Goal: Check status: Check status

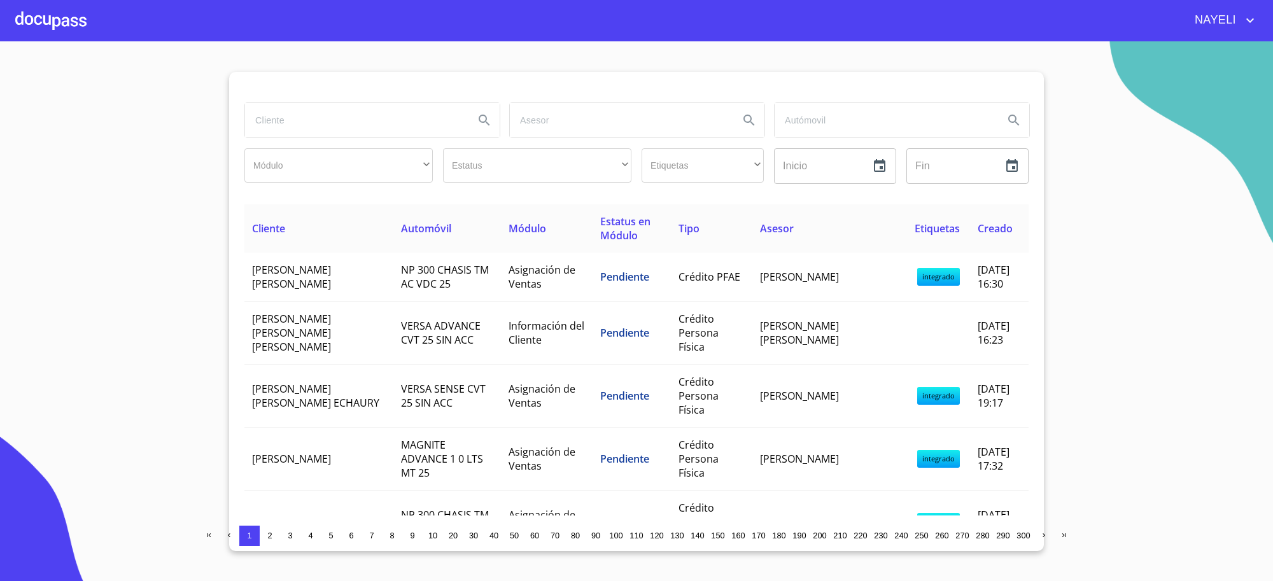
click at [414, 124] on input "search" at bounding box center [354, 120] width 219 height 34
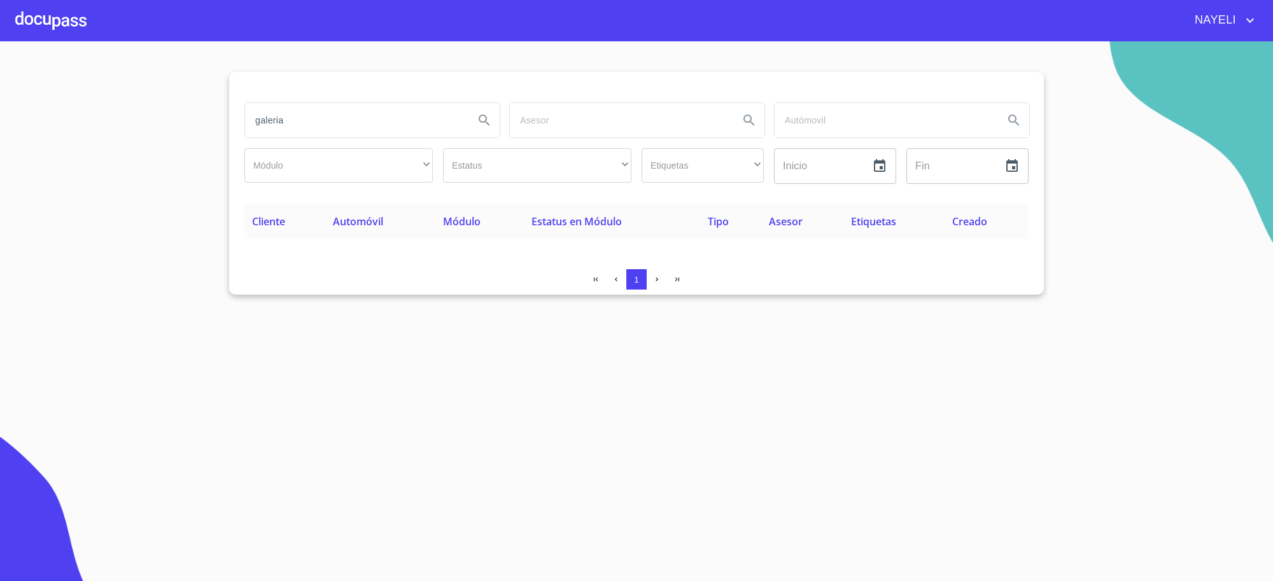
type input "galeria"
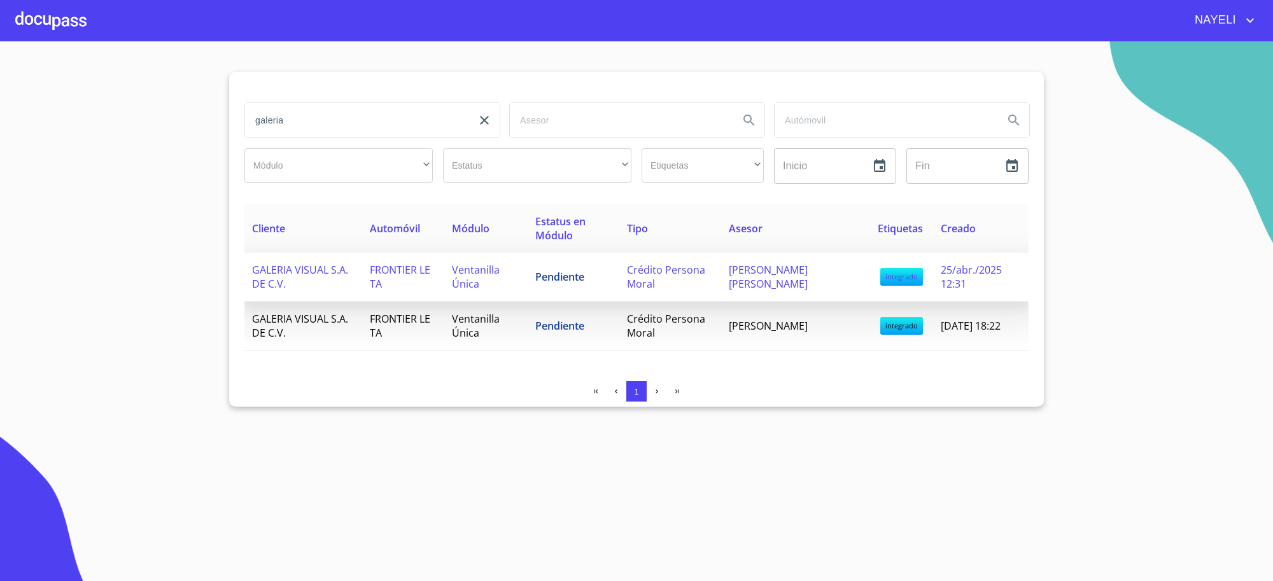
click at [584, 288] on td "Pendiente" at bounding box center [574, 277] width 92 height 49
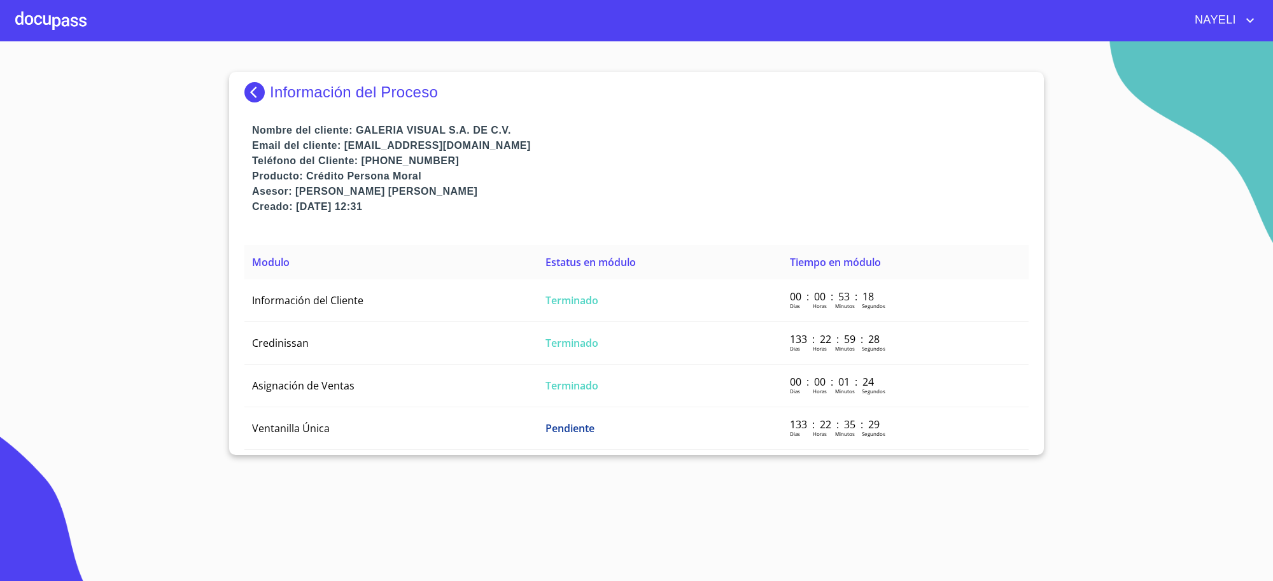
click at [584, 288] on td "Terminado" at bounding box center [660, 300] width 244 height 43
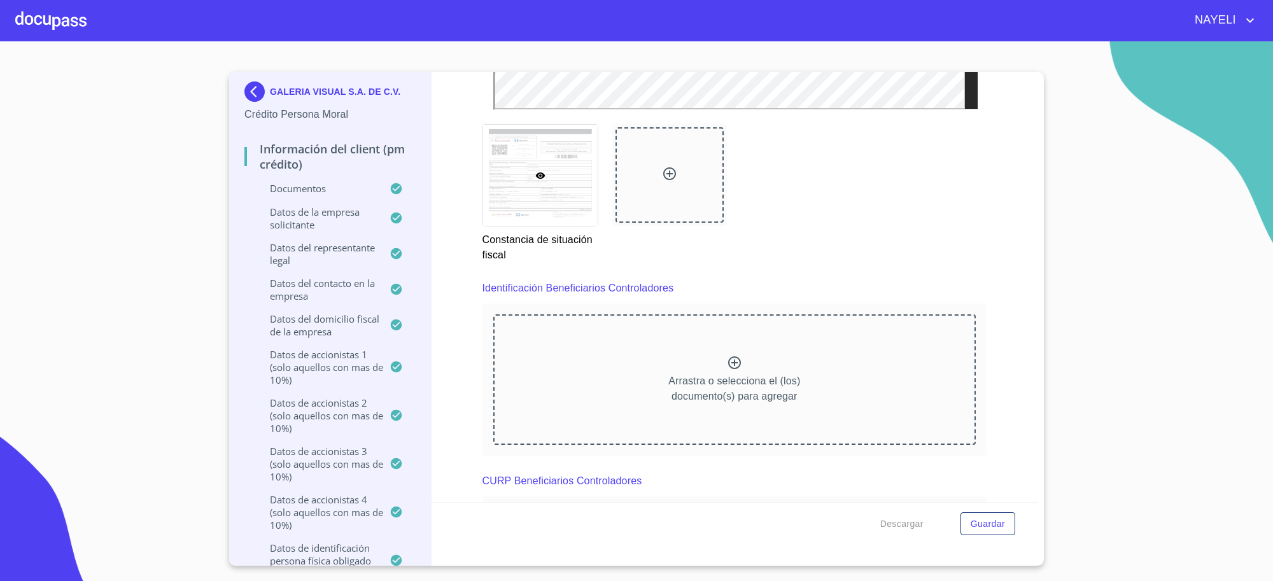
scroll to position [7532, 0]
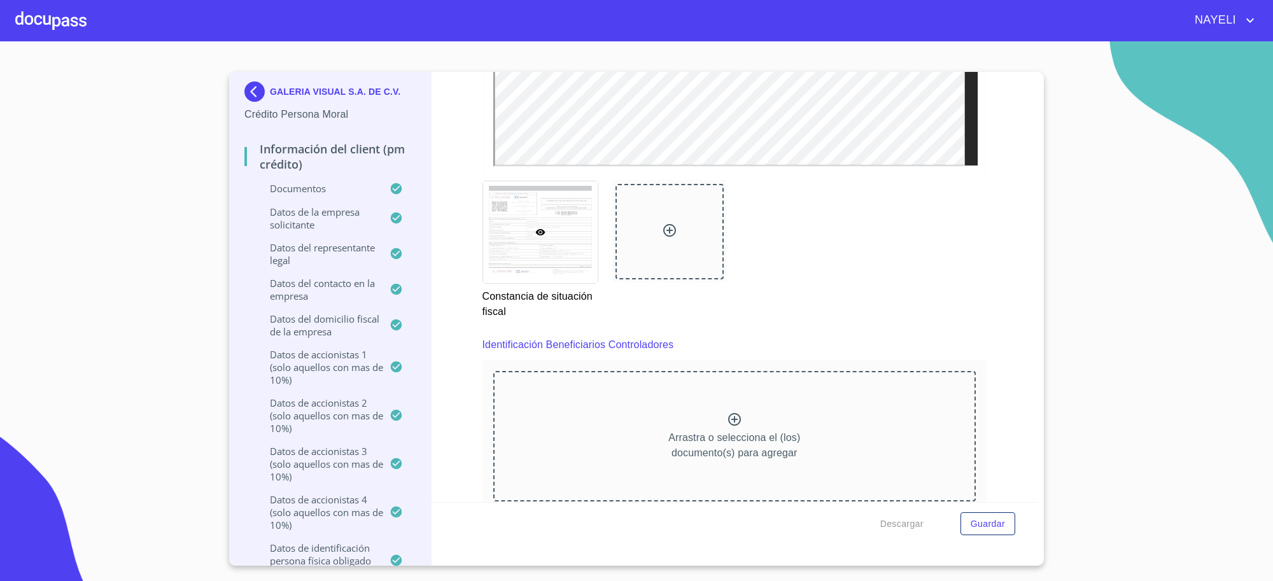
click at [898, 325] on div "Constancia de situación fiscal" at bounding box center [735, 250] width 520 height 154
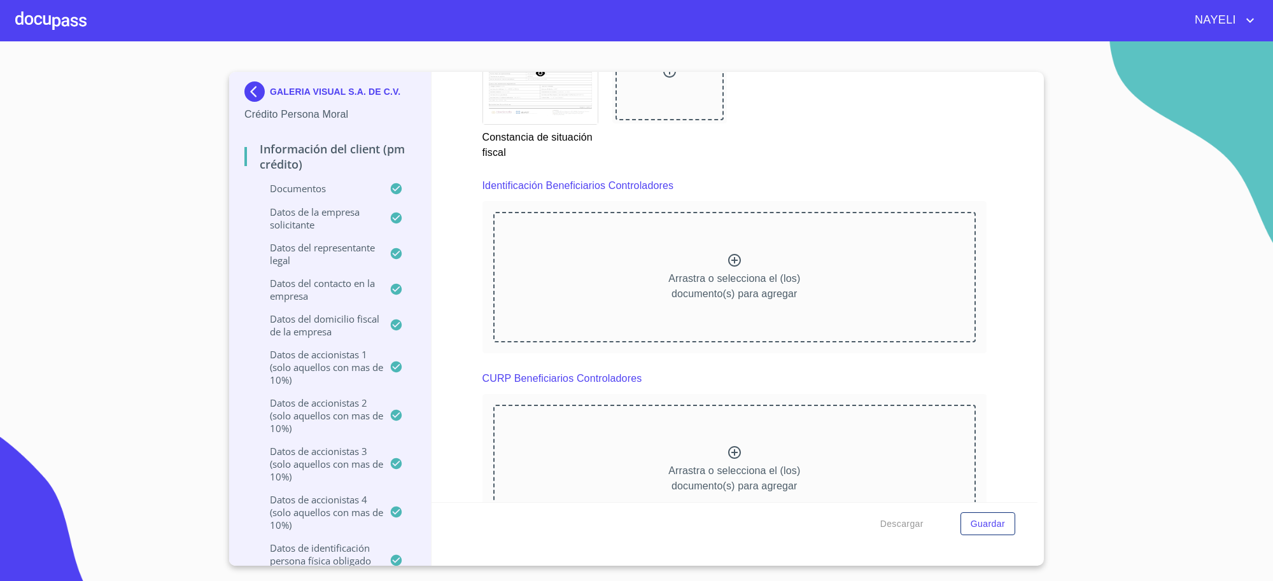
click at [244, 92] on img at bounding box center [256, 91] width 25 height 20
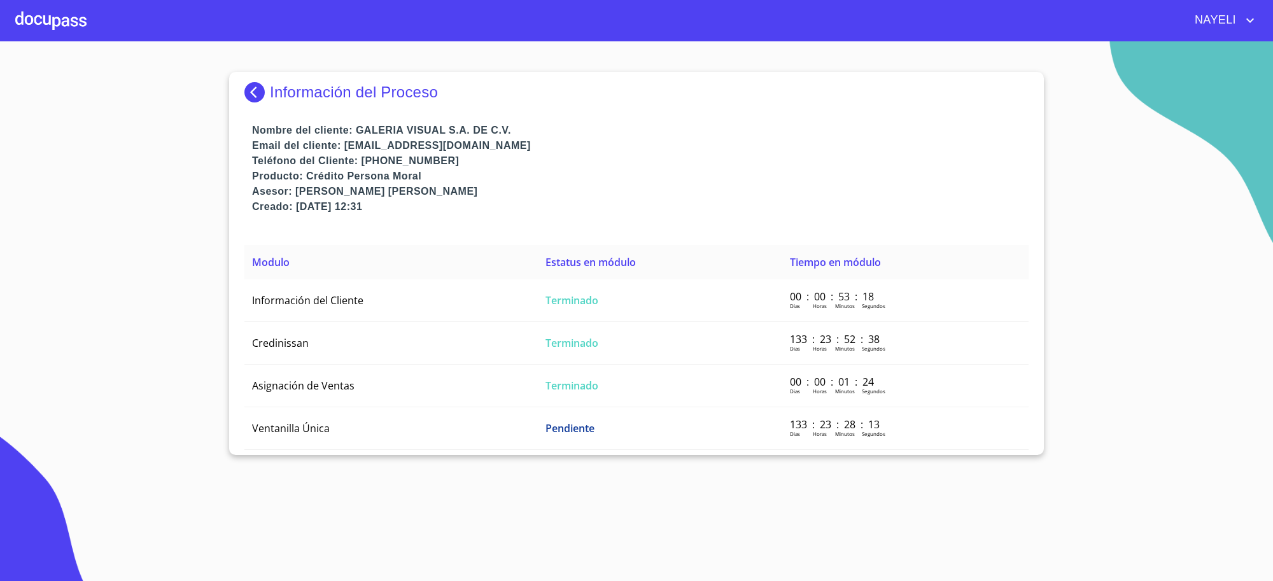
click at [265, 95] on img at bounding box center [256, 92] width 25 height 20
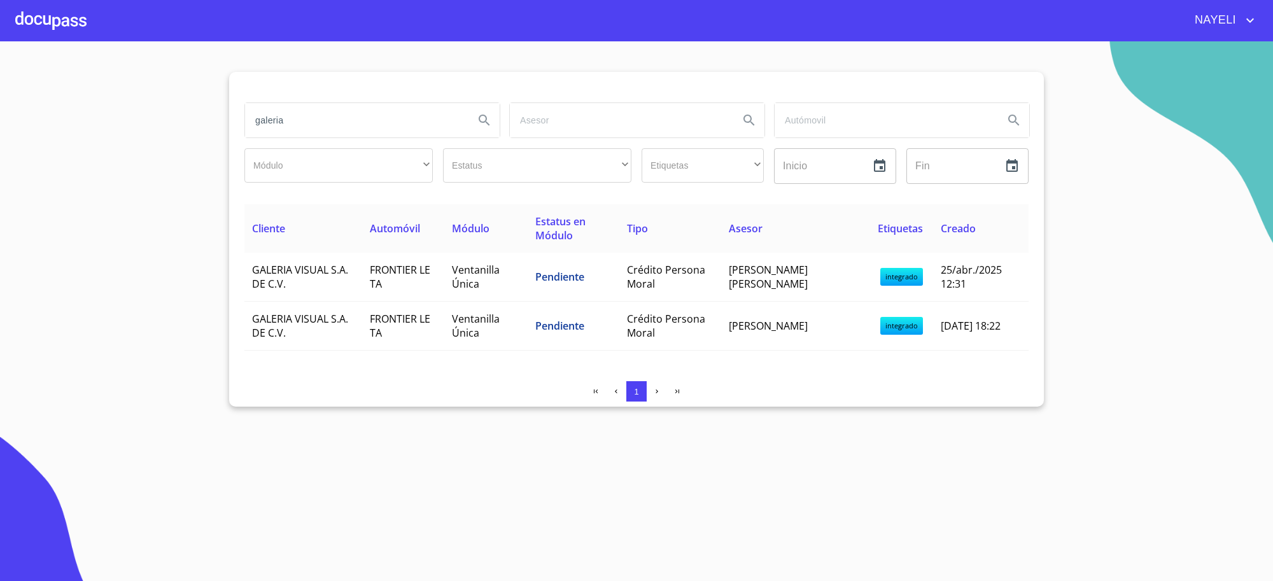
click at [284, 119] on input "galeria" at bounding box center [354, 120] width 219 height 34
type input "ACEROS Y MATERIALES"
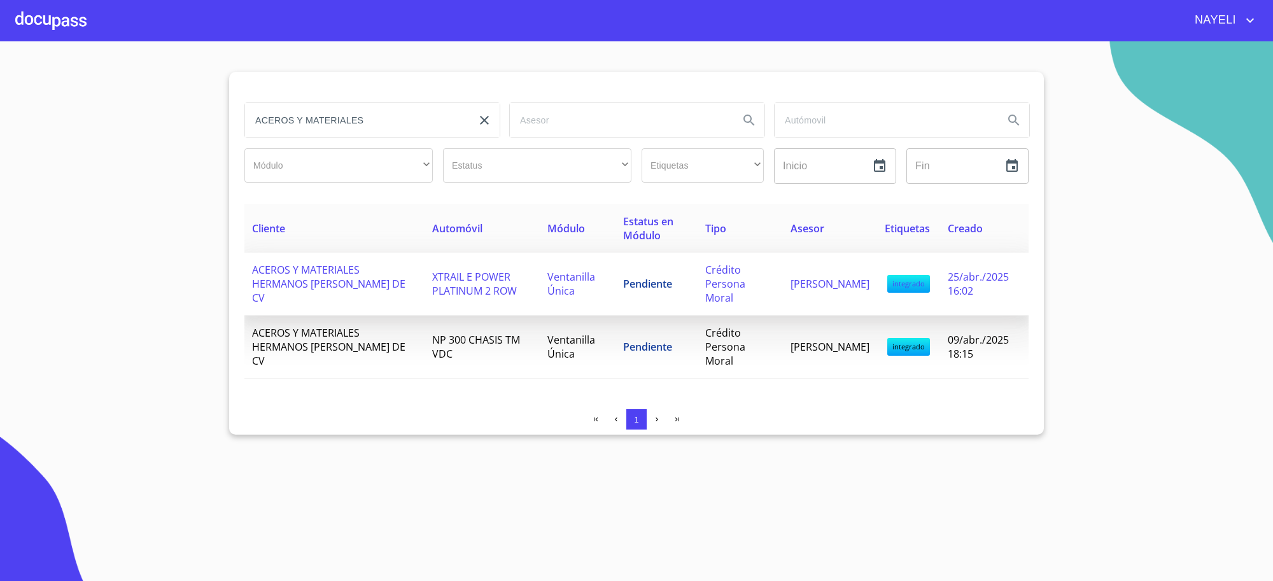
click at [673, 298] on td "Pendiente" at bounding box center [657, 284] width 82 height 63
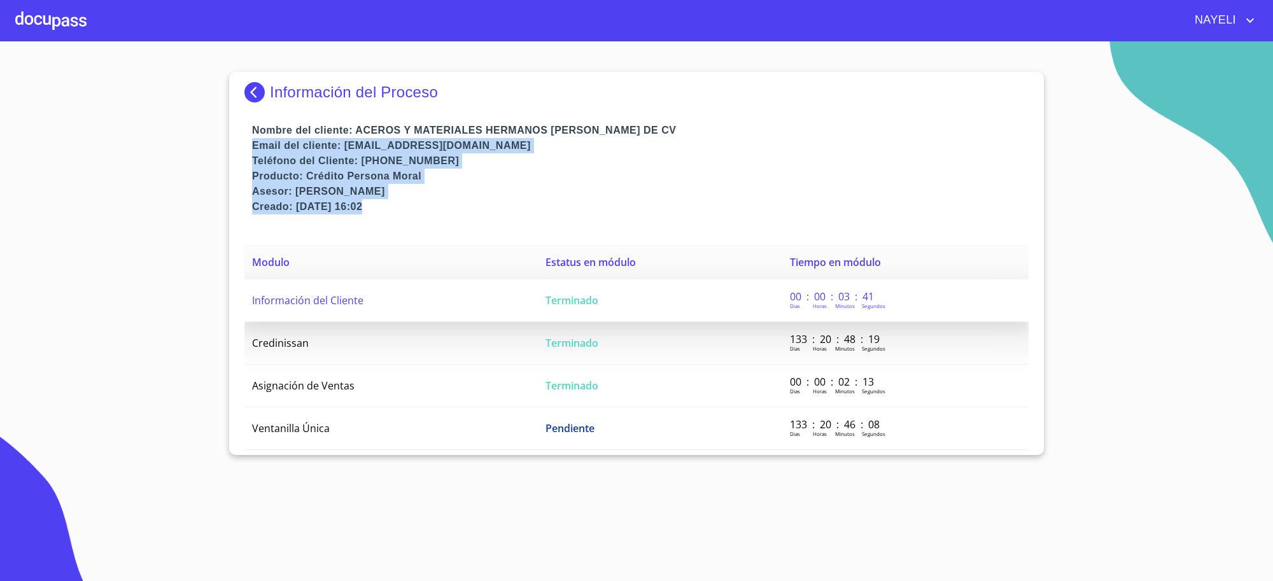
click at [675, 297] on td "Terminado" at bounding box center [660, 300] width 244 height 43
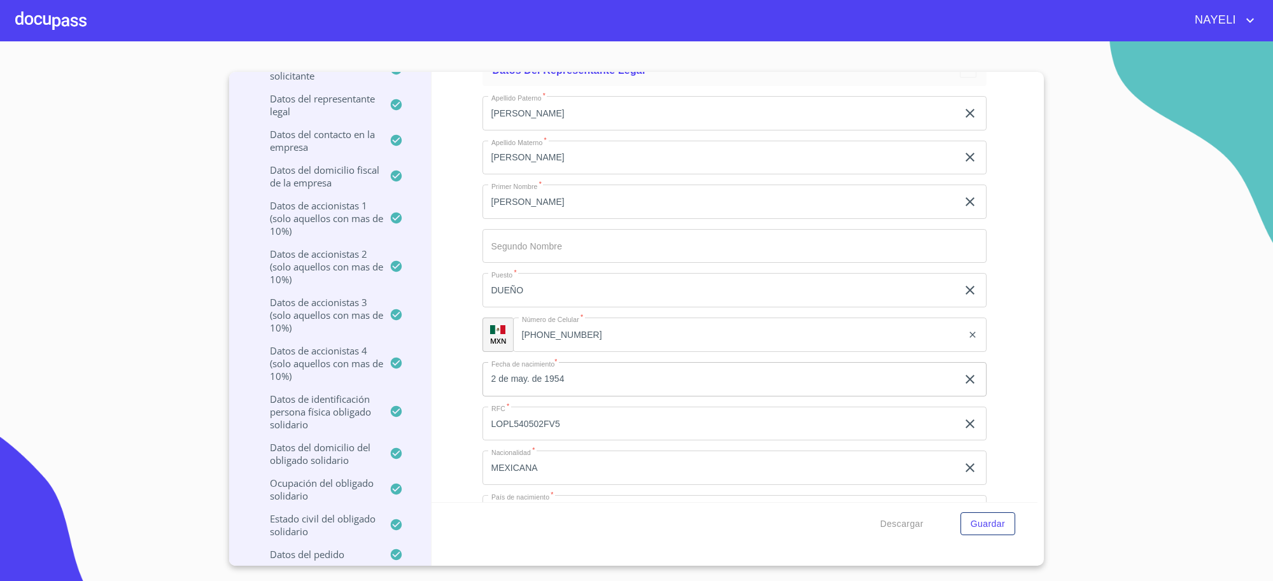
scroll to position [7480, 0]
click at [307, 315] on p "Datos de accionistas 3 (solo aquellos con mas de 10%)" at bounding box center [316, 315] width 145 height 38
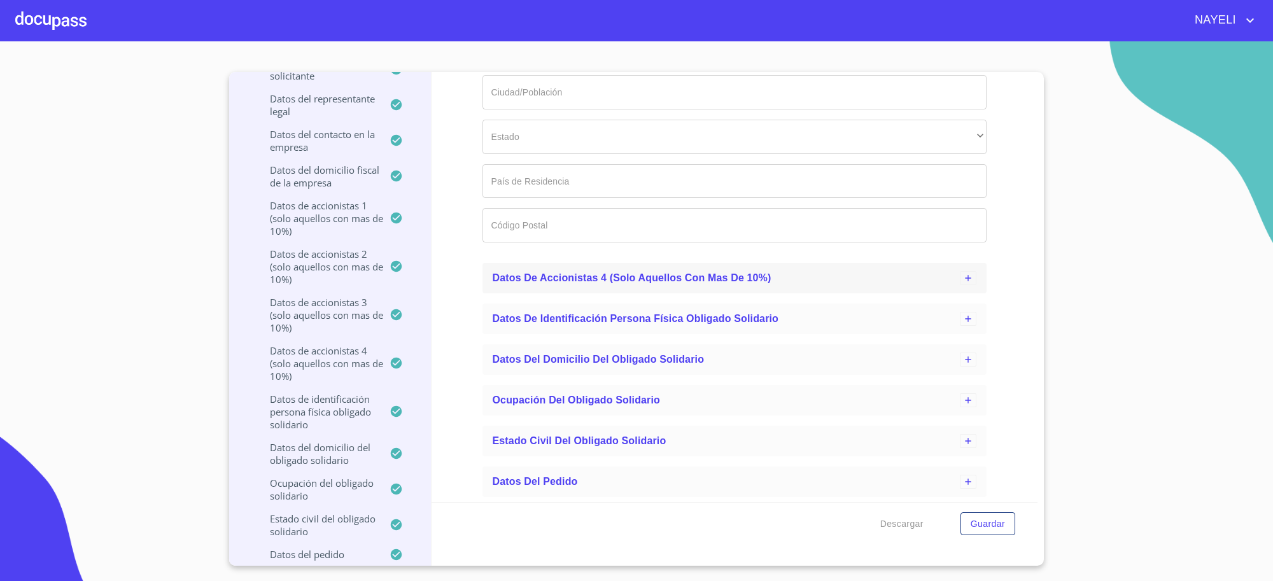
scroll to position [832, 0]
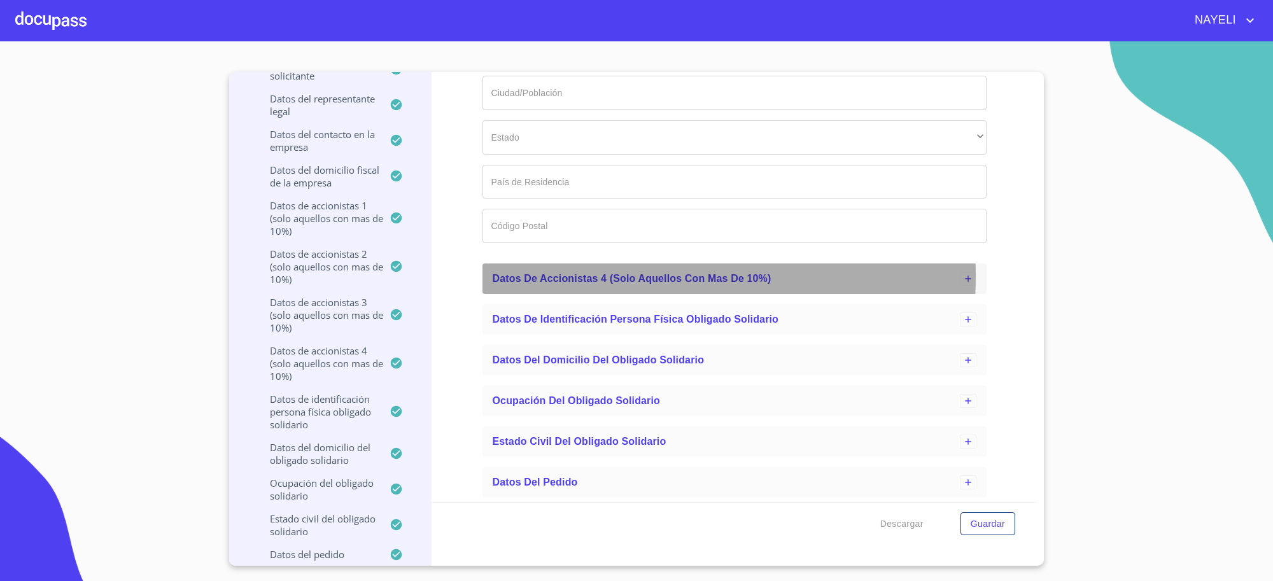
click at [539, 274] on span "Datos de accionistas 4 (solo aquellos con mas de 10%)" at bounding box center [632, 278] width 279 height 11
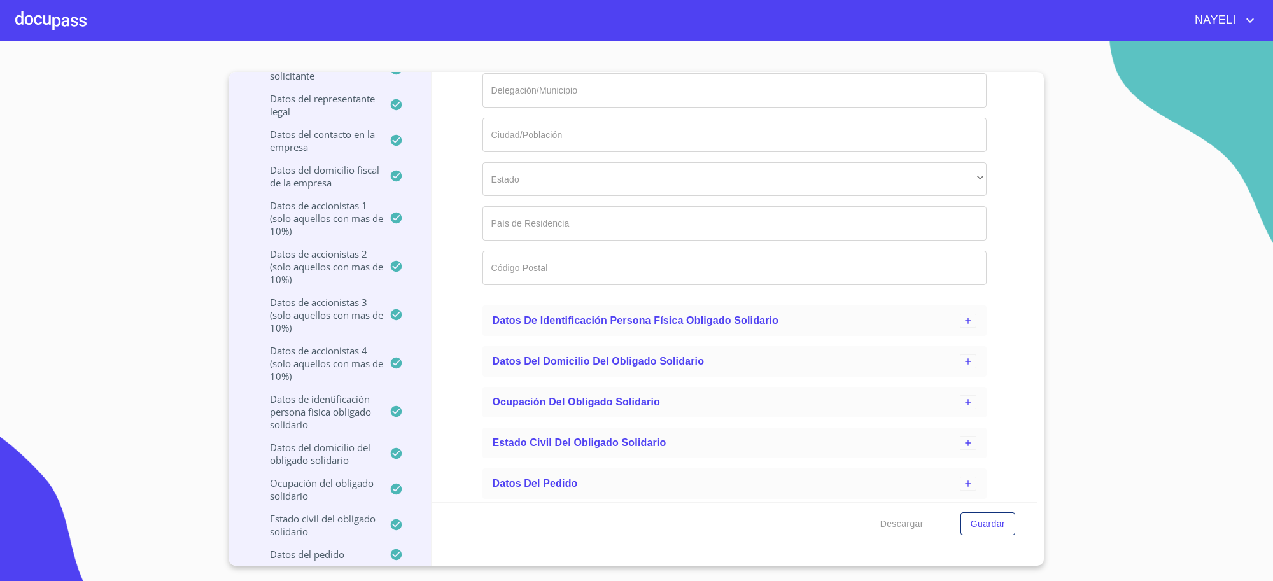
scroll to position [1462, 0]
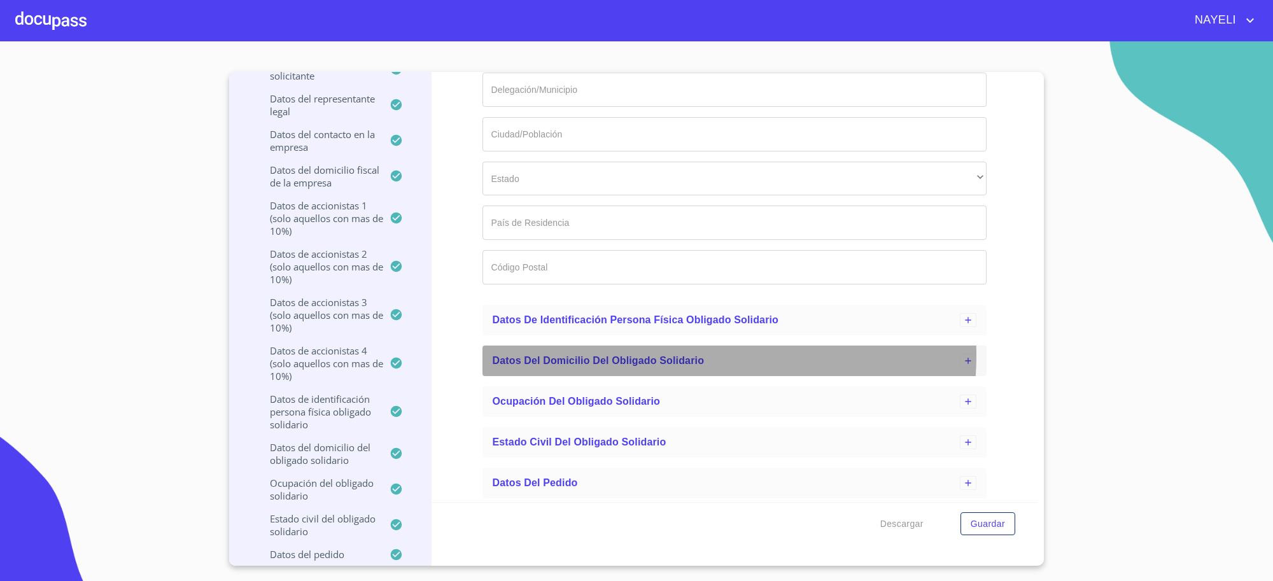
click at [614, 355] on span "Datos del Domicilio del Obligado Solidario" at bounding box center [599, 360] width 212 height 11
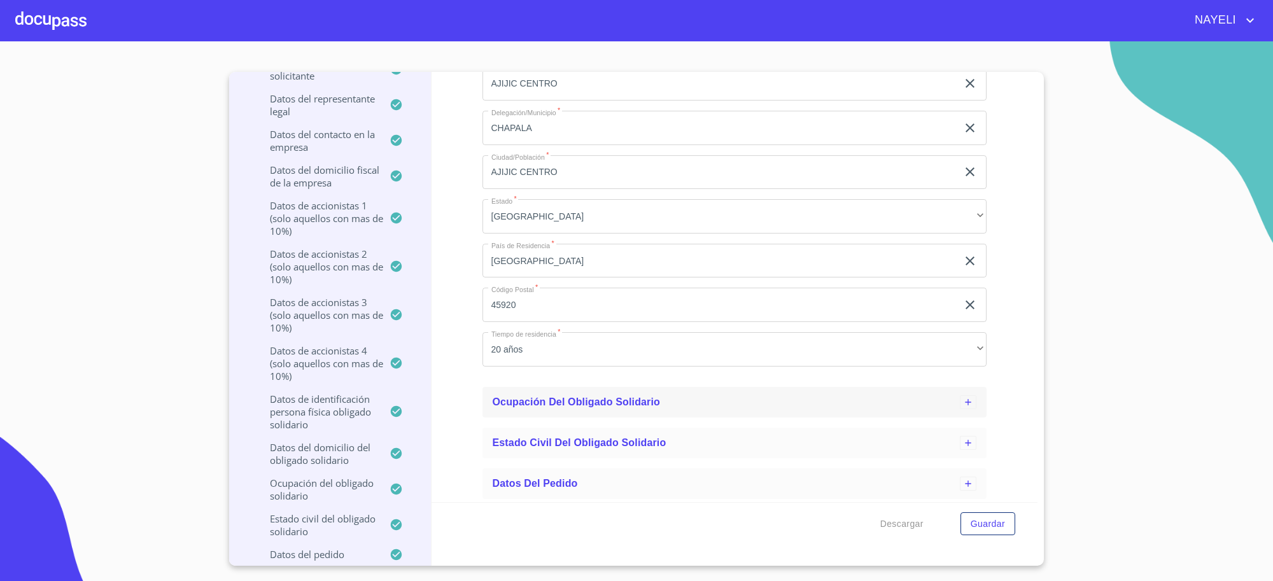
scroll to position [2048, 0]
click at [609, 394] on div "Ocupación del Obligado Solidario" at bounding box center [727, 401] width 468 height 15
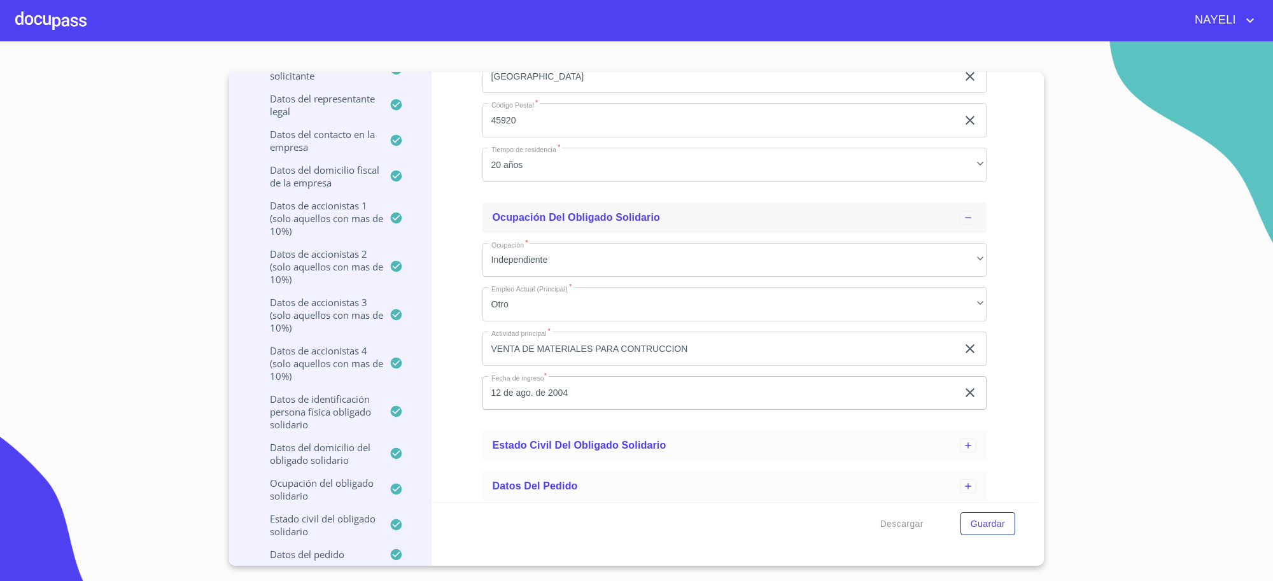
scroll to position [2236, 0]
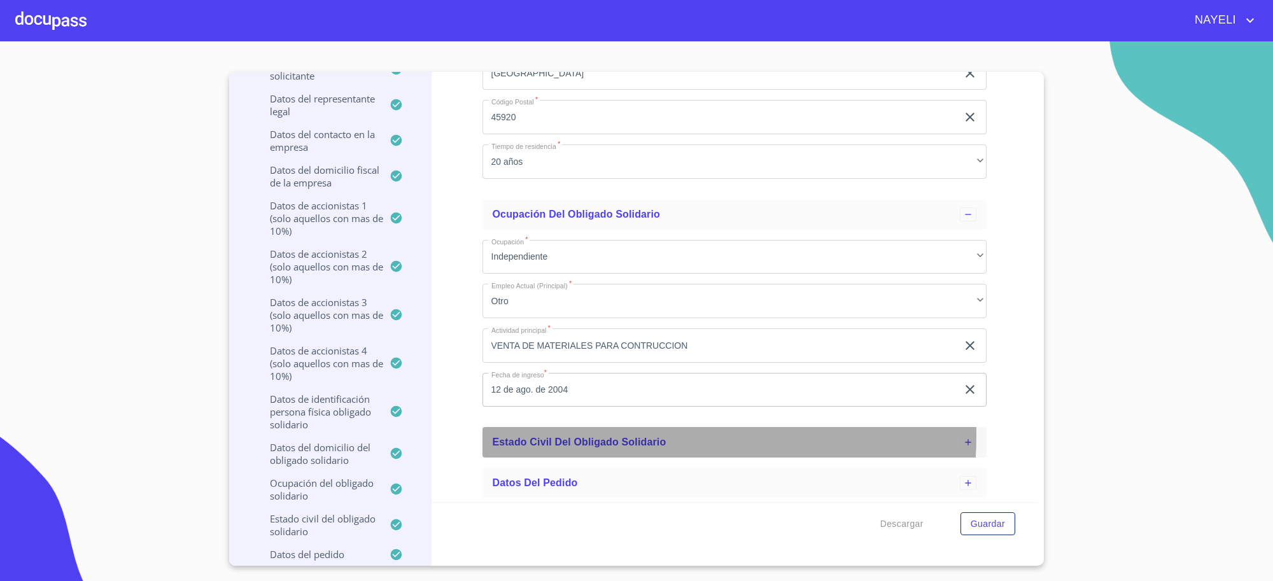
click at [581, 435] on div "Estado Civil del Obligado Solidario" at bounding box center [727, 442] width 468 height 15
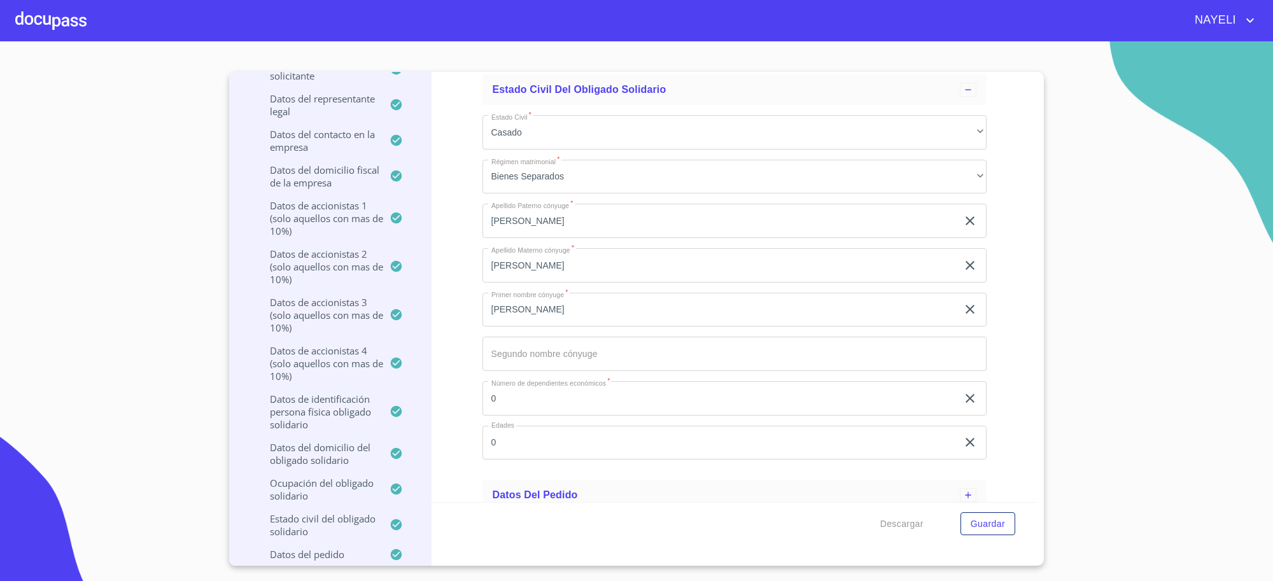
scroll to position [2600, 0]
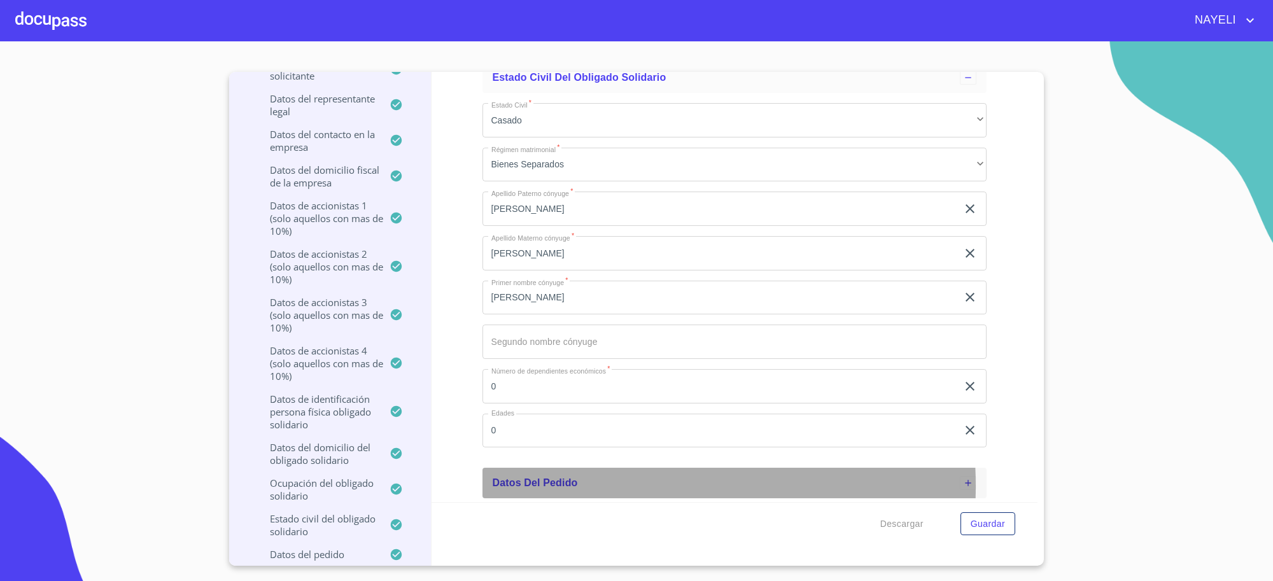
click at [561, 485] on span "Datos del pedido" at bounding box center [535, 482] width 85 height 11
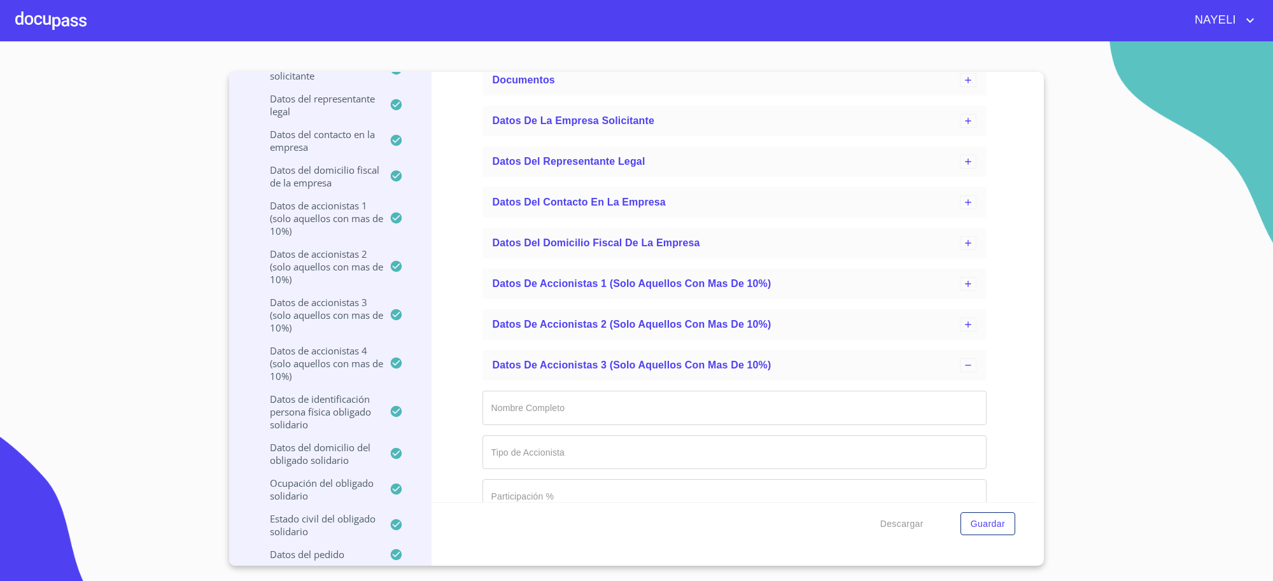
scroll to position [0, 0]
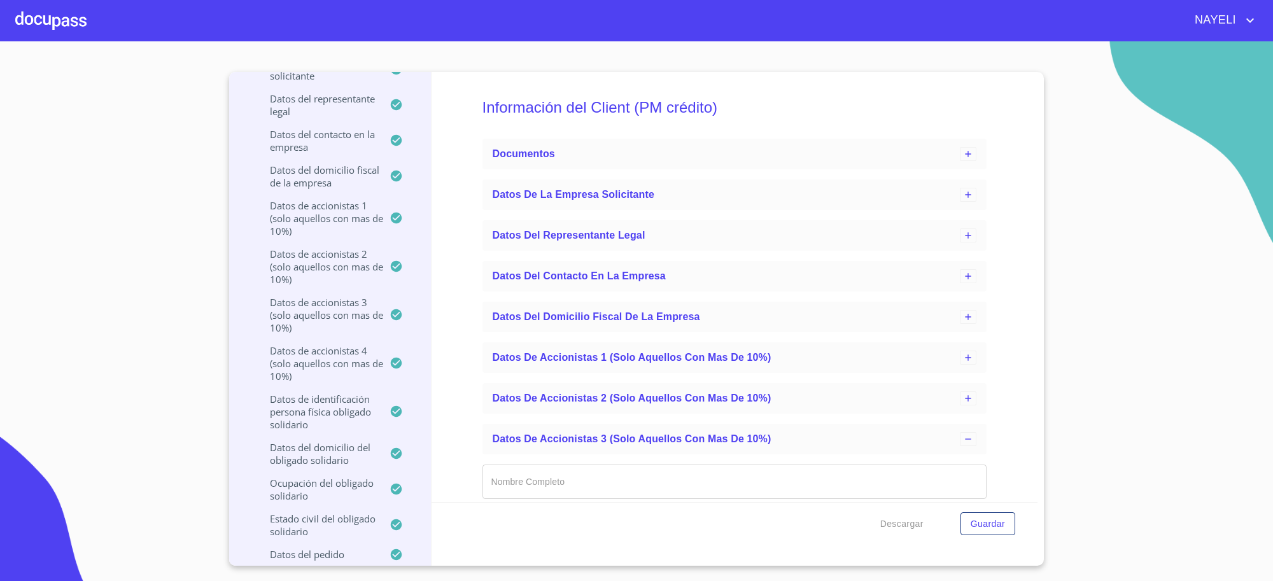
click at [477, 407] on div "Información del Client (PM crédito) Documentos Datos de la empresa solicitante …" at bounding box center [735, 287] width 607 height 430
click at [335, 107] on p "Datos del representante legal" at bounding box center [316, 104] width 145 height 25
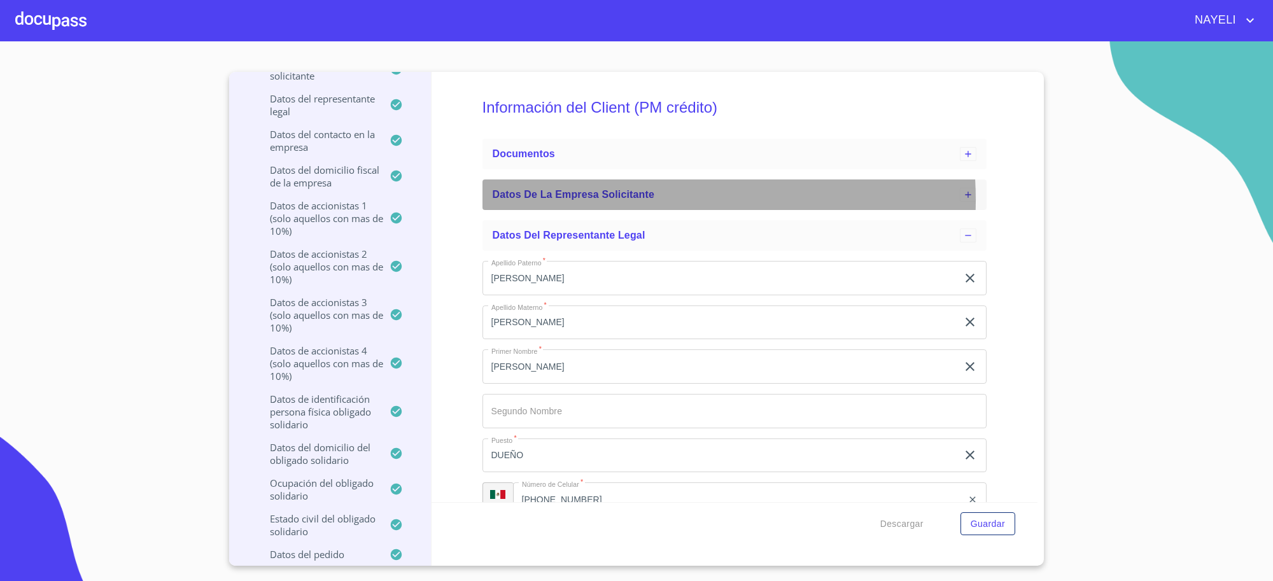
click at [588, 200] on span "Datos de la empresa solicitante" at bounding box center [574, 194] width 162 height 11
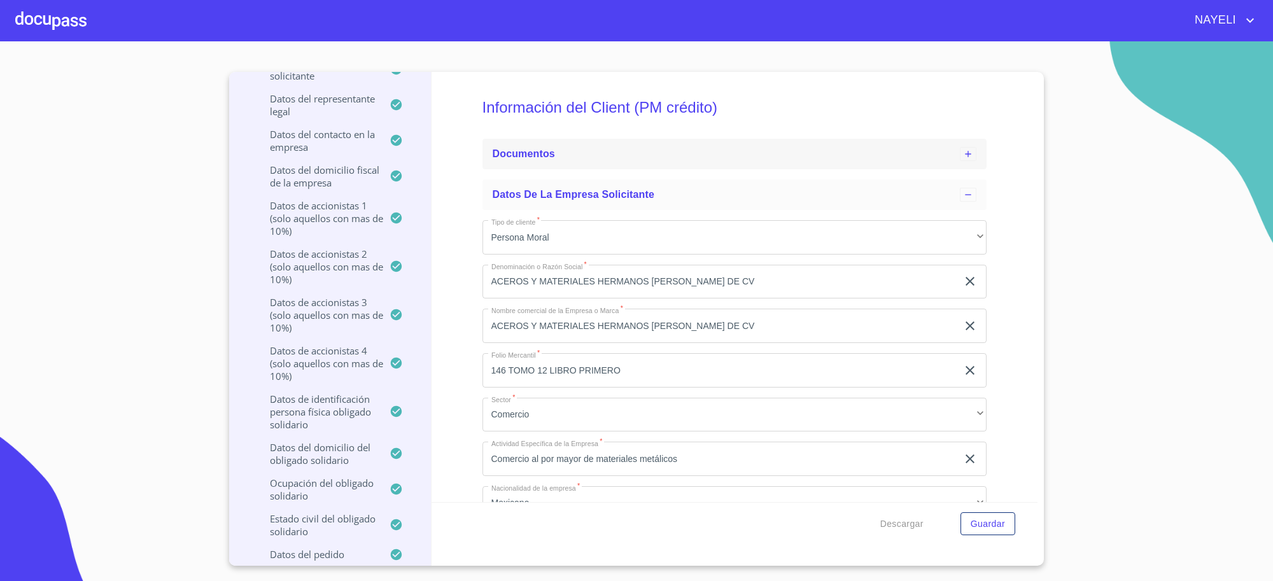
click at [545, 150] on span "Documentos" at bounding box center [524, 153] width 62 height 11
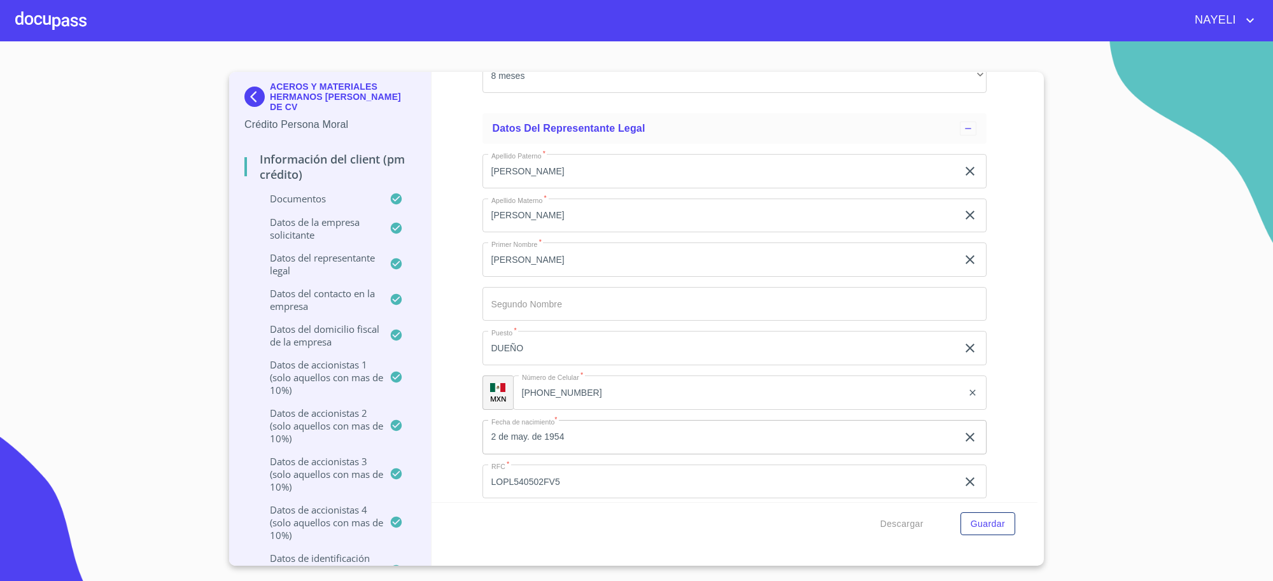
click at [302, 105] on div "ACEROS Y MATERIALES HERMANOS [PERSON_NAME] DE CV" at bounding box center [329, 99] width 171 height 36
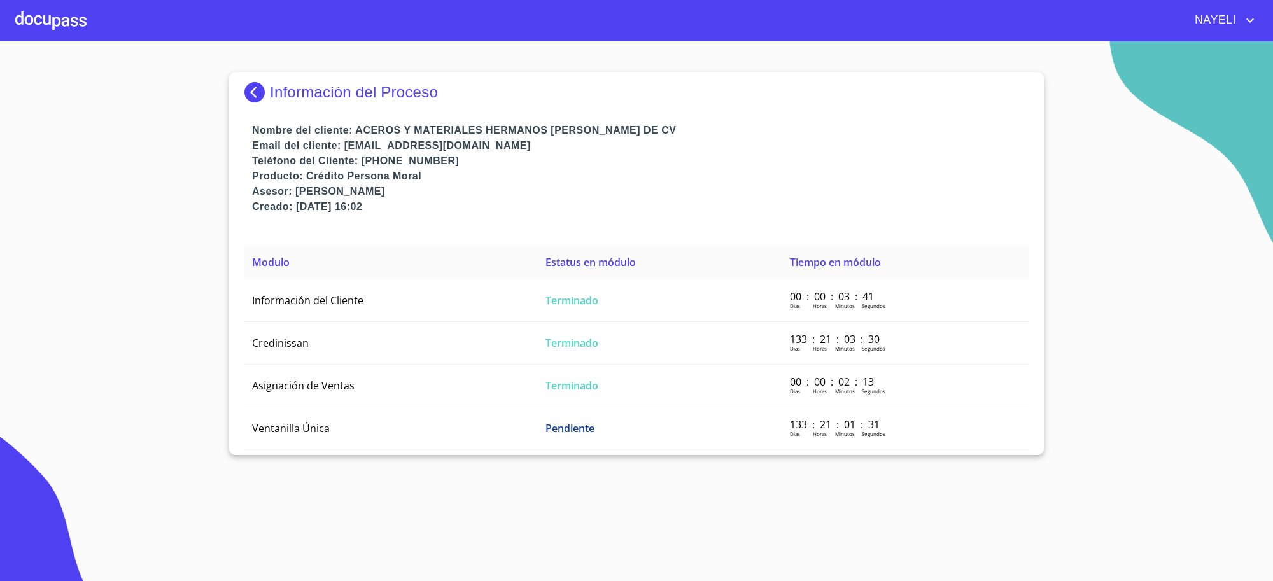
click at [268, 103] on div "Información del Proceso" at bounding box center [636, 97] width 784 height 51
click at [269, 85] on img at bounding box center [256, 92] width 25 height 20
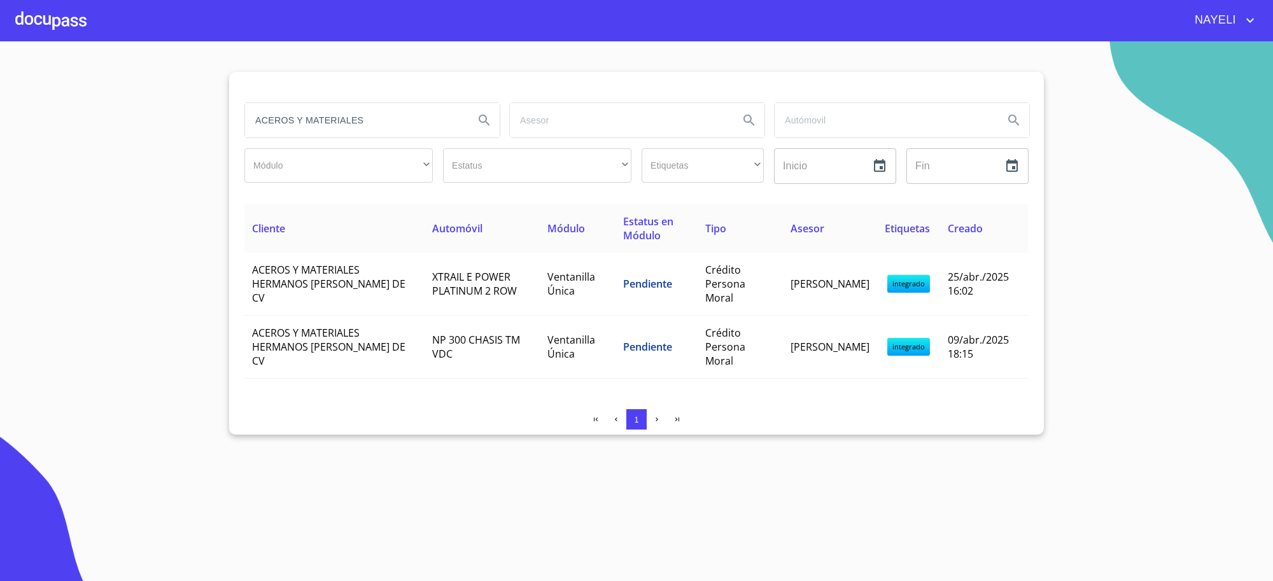
click at [365, 116] on input "ACEROS Y MATERIALES" at bounding box center [354, 120] width 219 height 34
type input "mexicana"
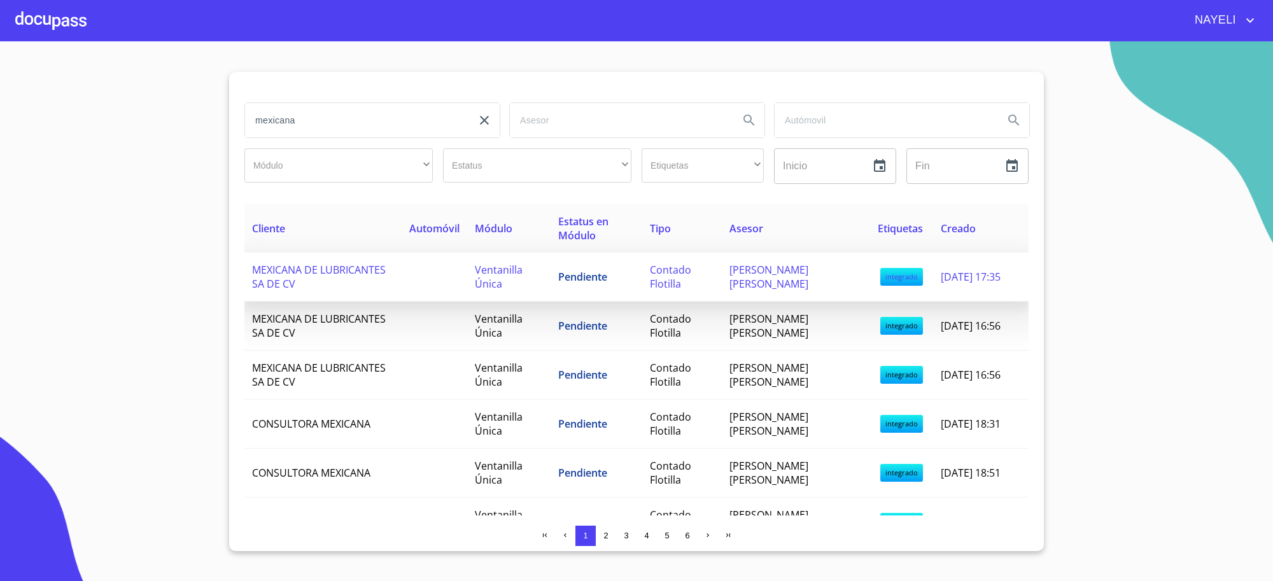
click at [505, 264] on span "Ventanilla Única" at bounding box center [499, 277] width 48 height 28
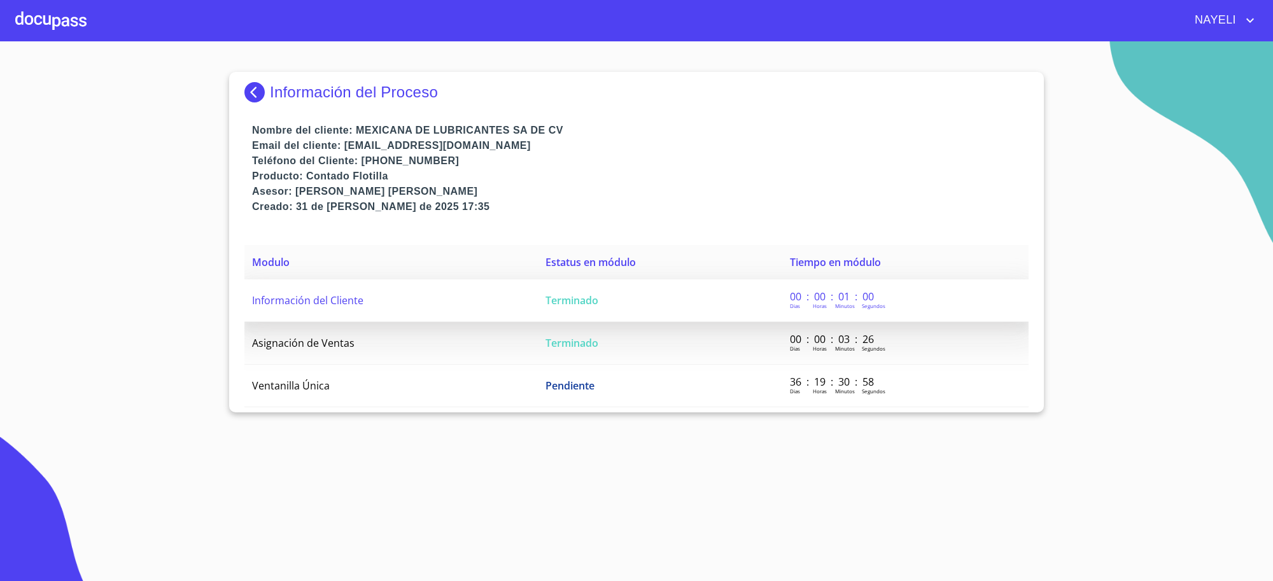
click at [518, 300] on td "Información del Cliente" at bounding box center [390, 300] width 293 height 43
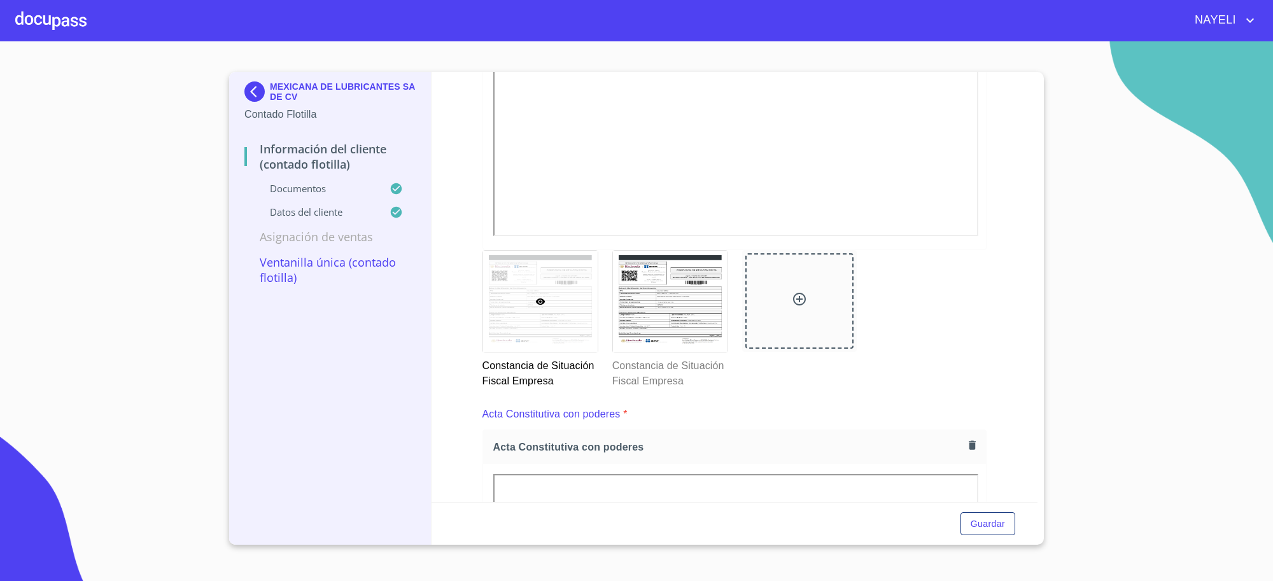
scroll to position [1697, 0]
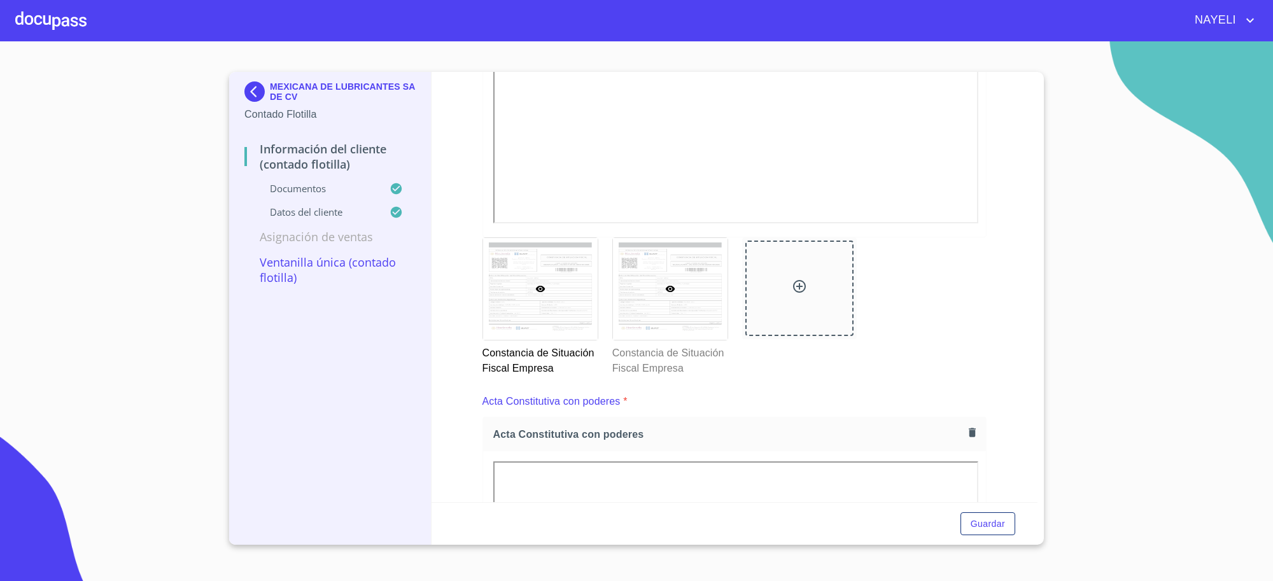
click at [721, 302] on div at bounding box center [670, 289] width 115 height 102
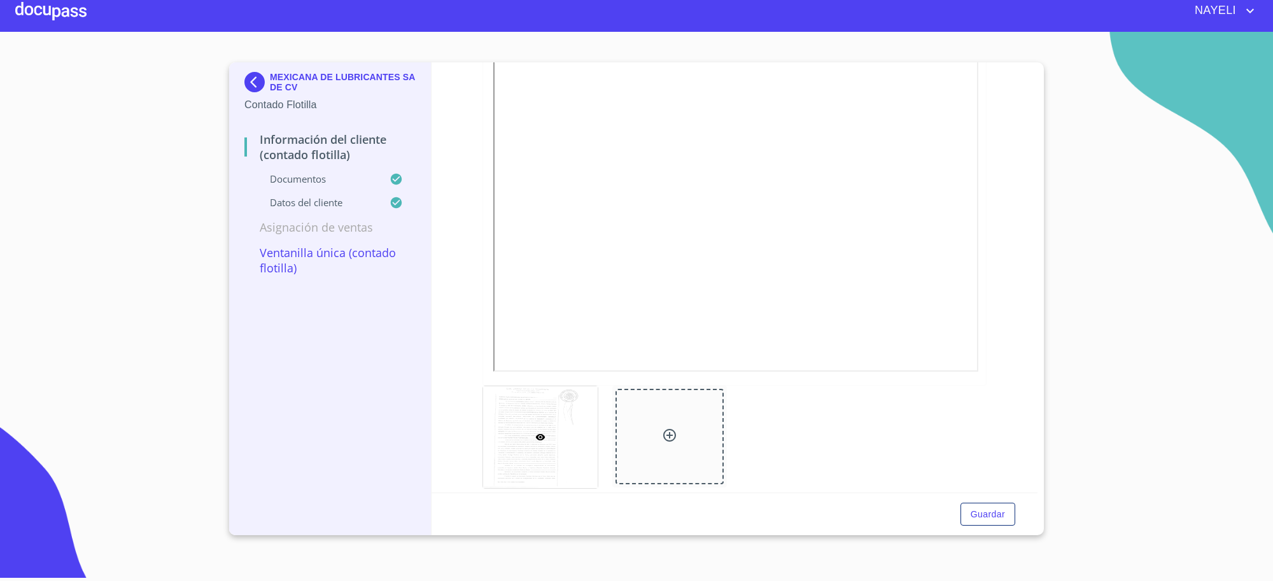
scroll to position [2066, 0]
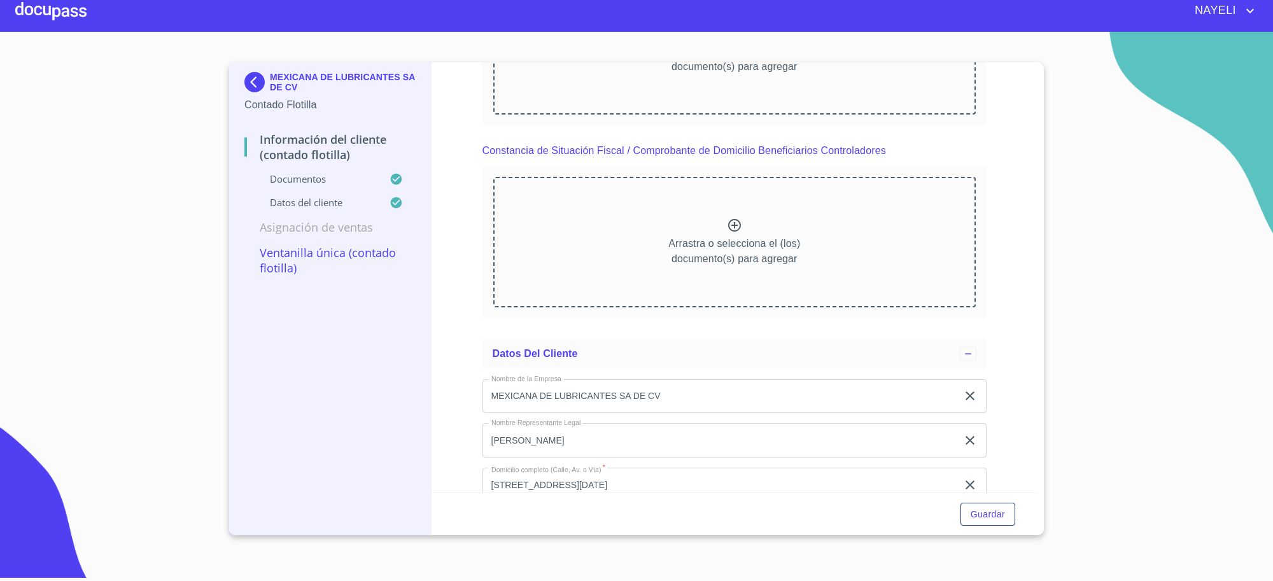
scroll to position [3760, 0]
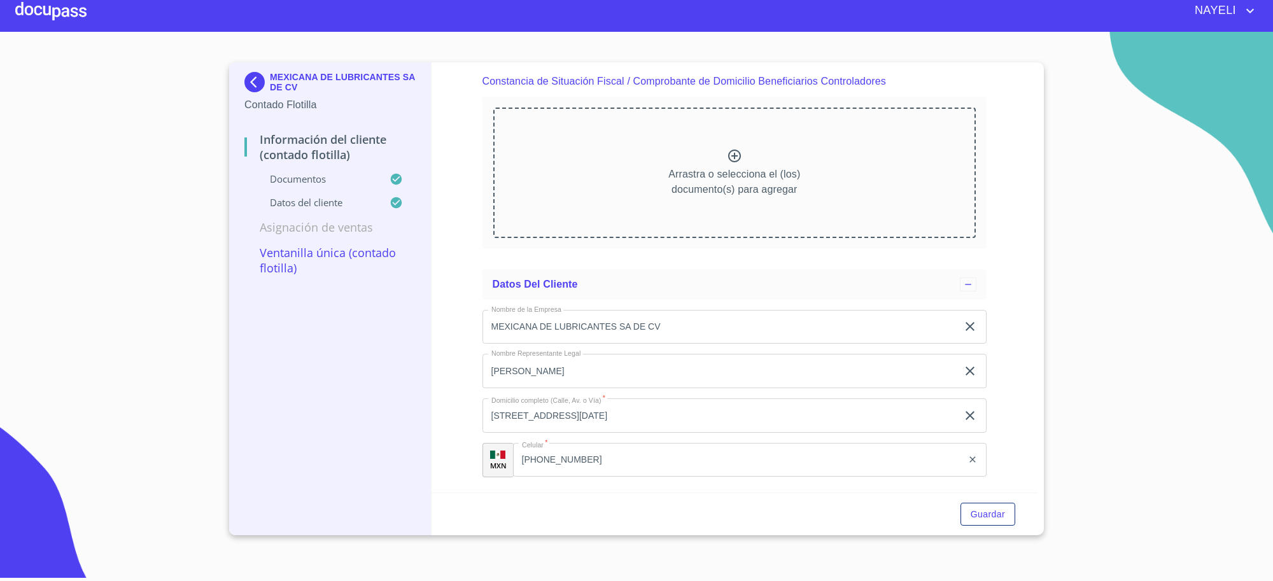
click at [337, 76] on p "MEXICANA DE LUBRICANTES SA DE CV" at bounding box center [343, 82] width 146 height 20
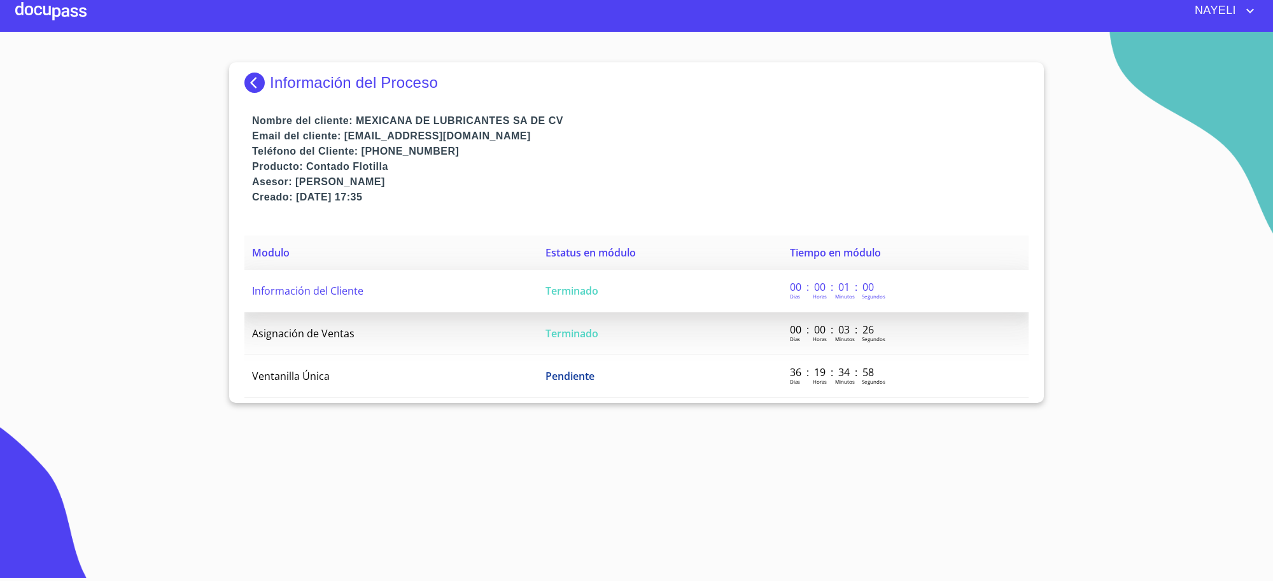
click at [619, 306] on td "Terminado" at bounding box center [660, 291] width 244 height 43
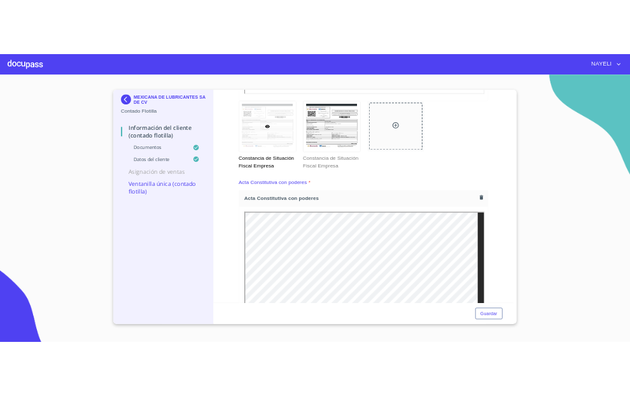
scroll to position [1926, 0]
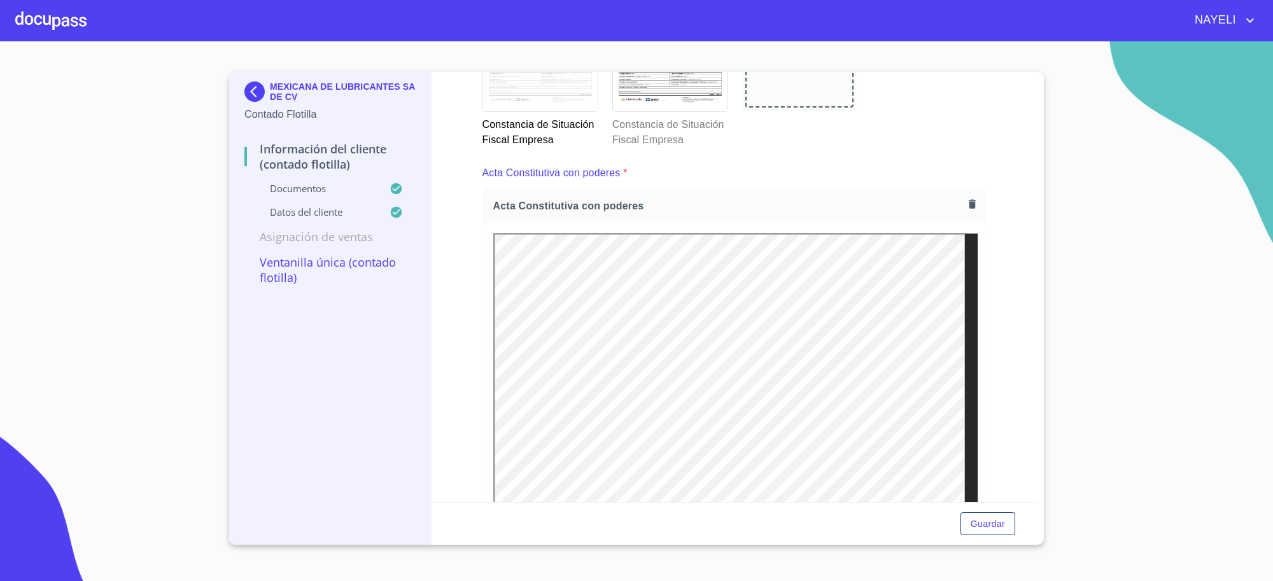
click at [257, 90] on img at bounding box center [256, 91] width 25 height 20
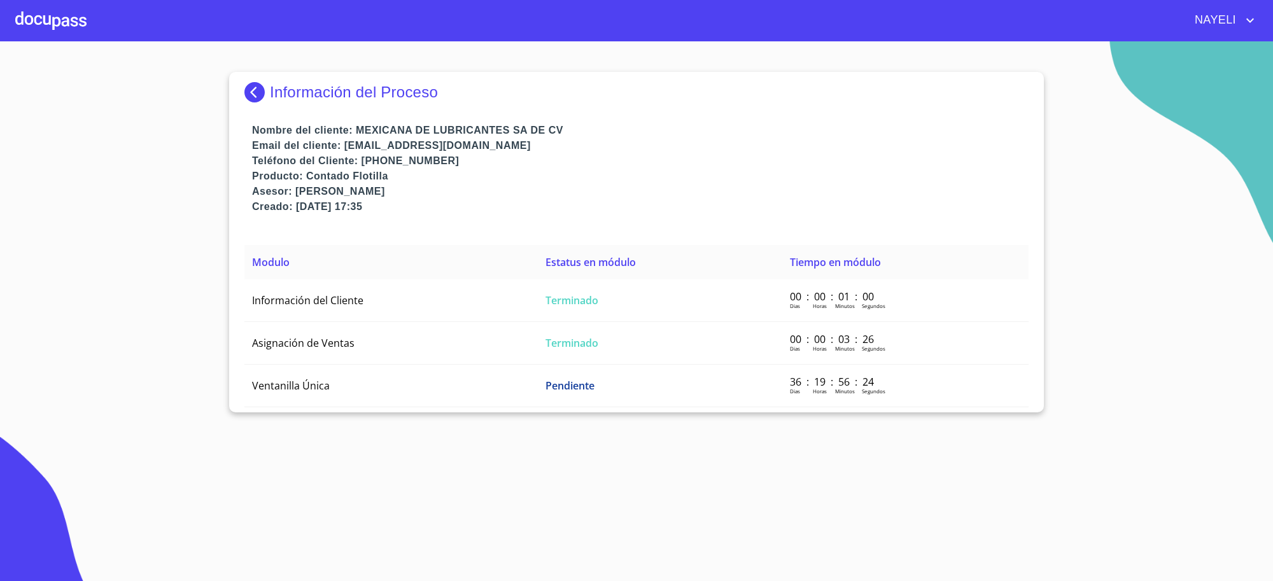
click at [333, 95] on p "Información del Proceso" at bounding box center [354, 92] width 168 height 18
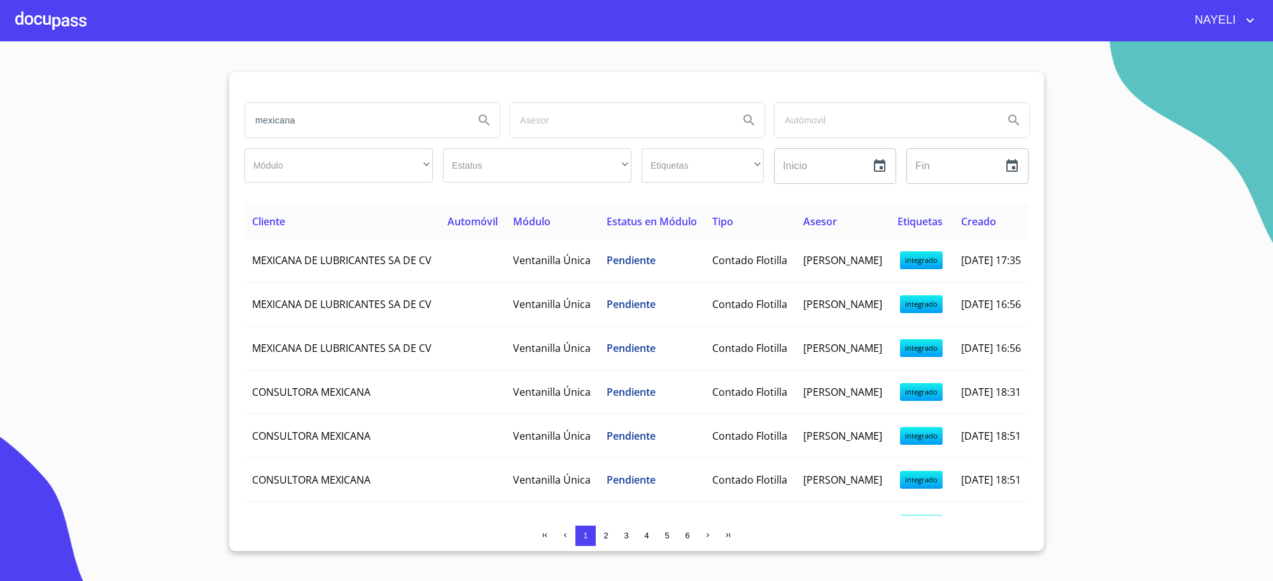
click at [386, 141] on div "mexicana" at bounding box center [371, 120] width 265 height 46
click at [370, 126] on input "mexicana" at bounding box center [354, 120] width 219 height 34
type input "m"
type input "L"
type input "JALISCO NUEVOS"
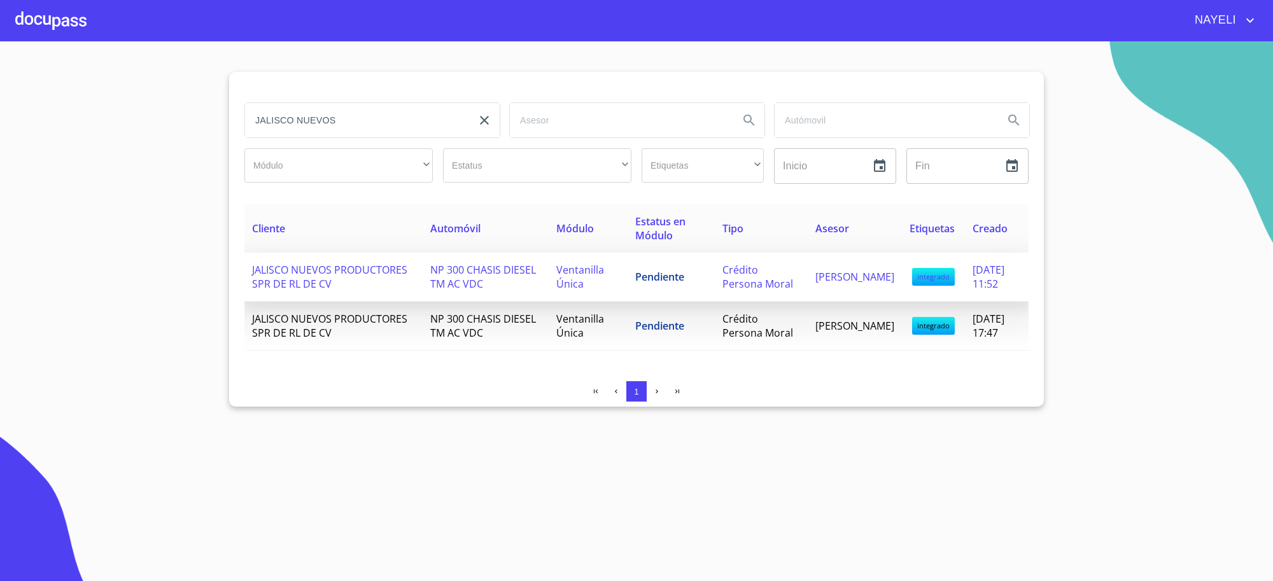
click at [754, 291] on span "Crédito Persona Moral" at bounding box center [757, 277] width 71 height 28
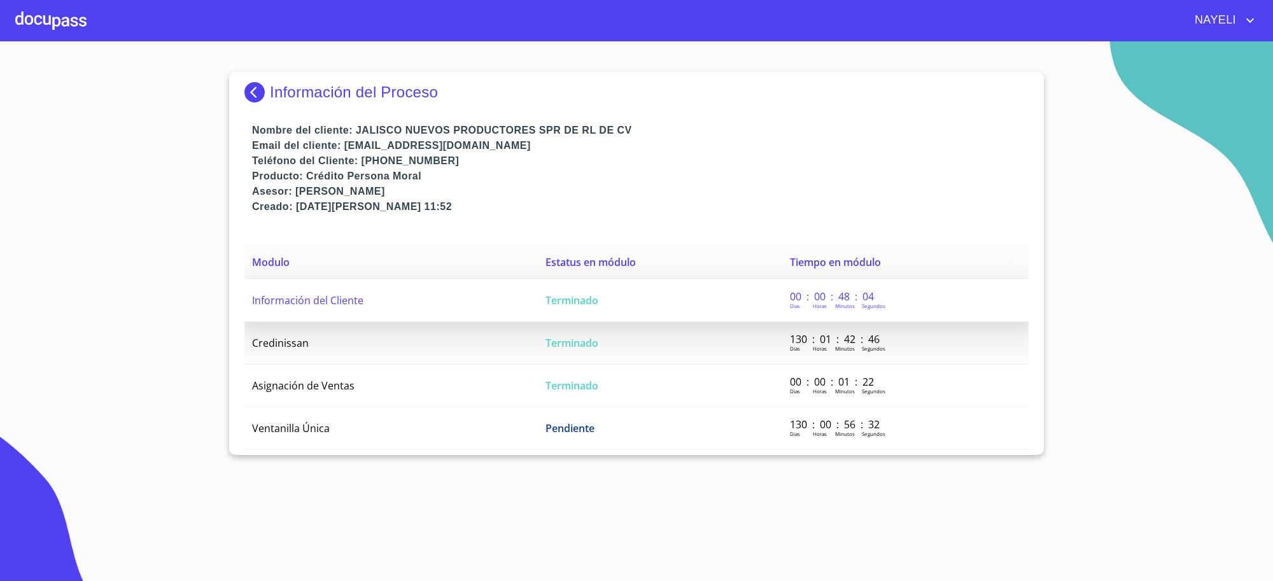
click at [755, 295] on td "Terminado" at bounding box center [660, 300] width 244 height 43
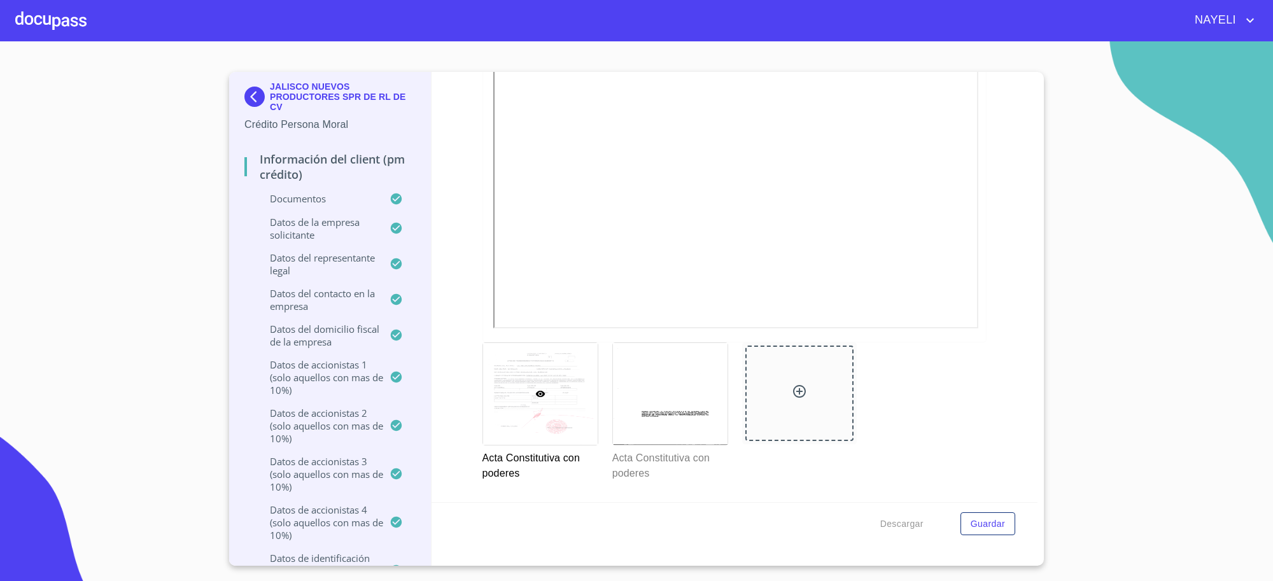
scroll to position [3925, 0]
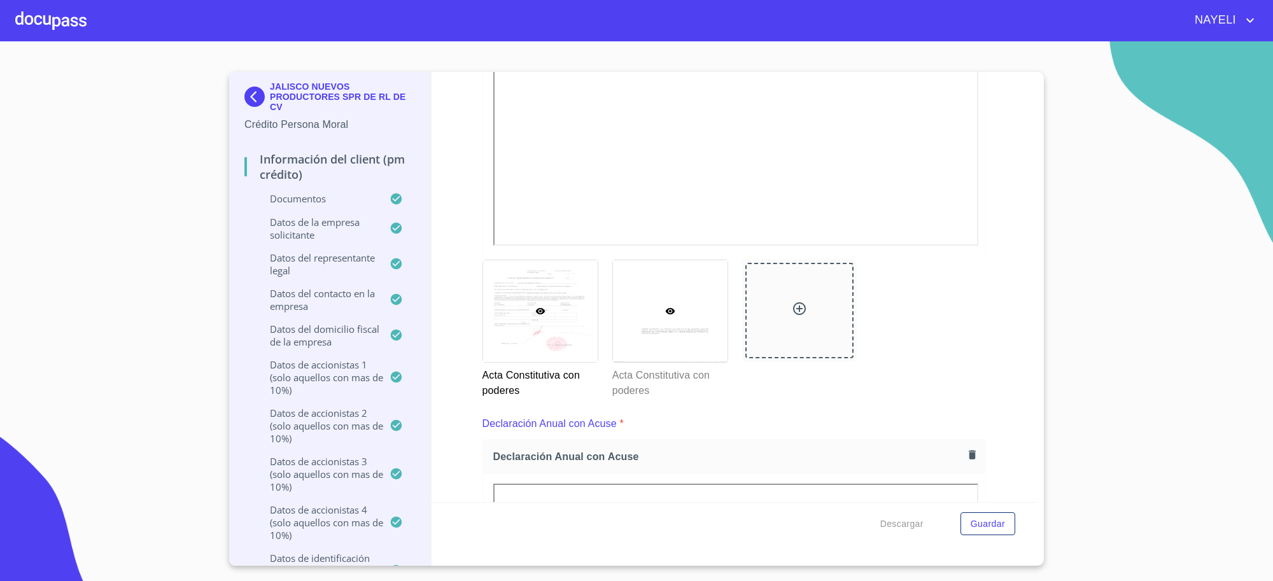
click at [613, 327] on div at bounding box center [670, 311] width 115 height 102
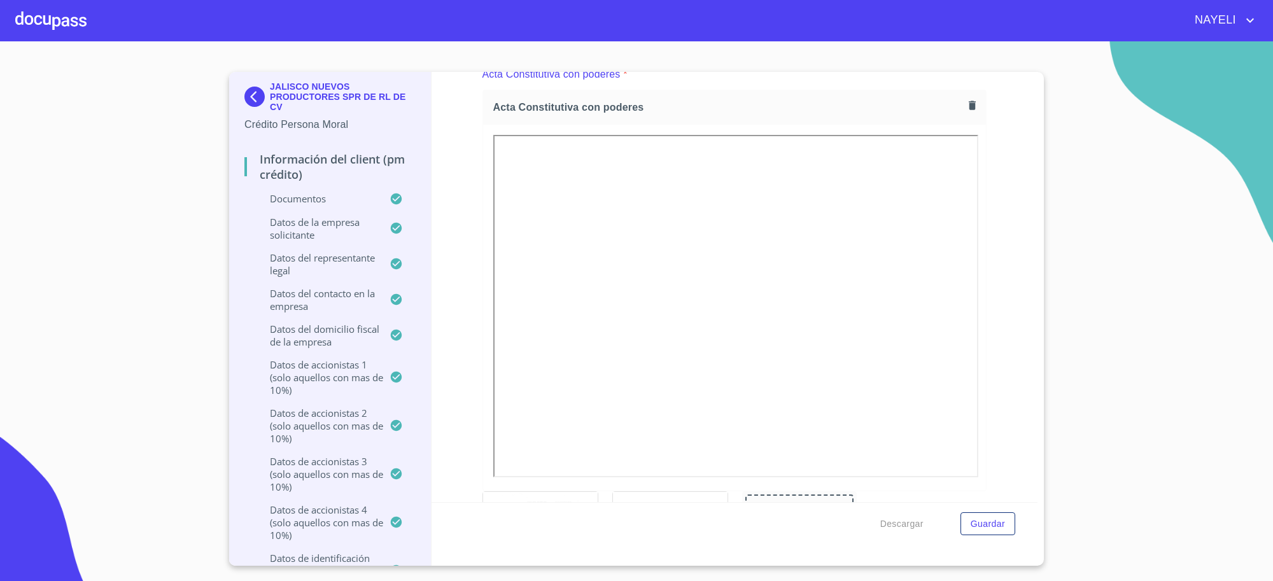
scroll to position [10, 0]
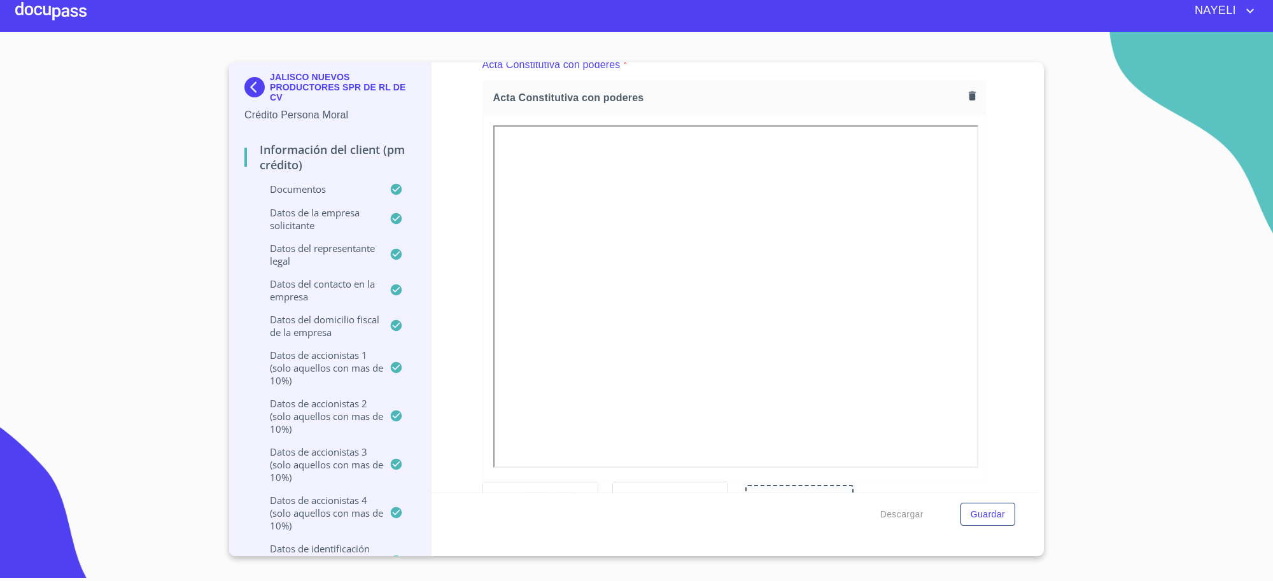
click at [1272, 239] on section "JALISCO NUEVOS PRODUCTORES SPR DE RL DE CV Crédito Persona Moral Información de…" at bounding box center [636, 302] width 1273 height 540
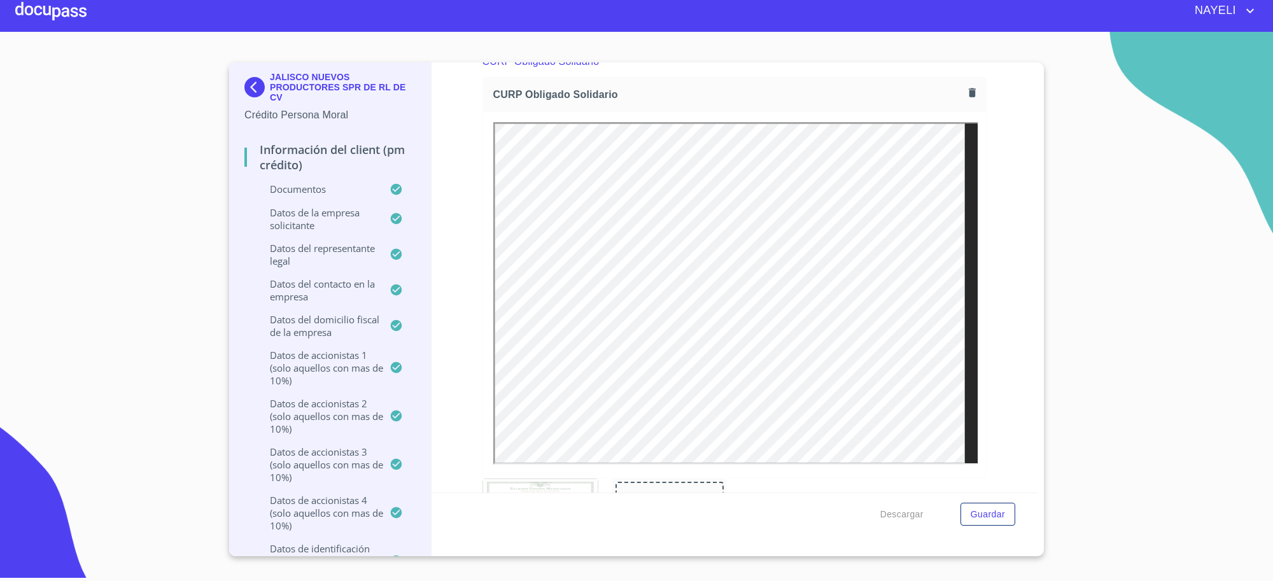
scroll to position [6047, 0]
